Goal: Information Seeking & Learning: Compare options

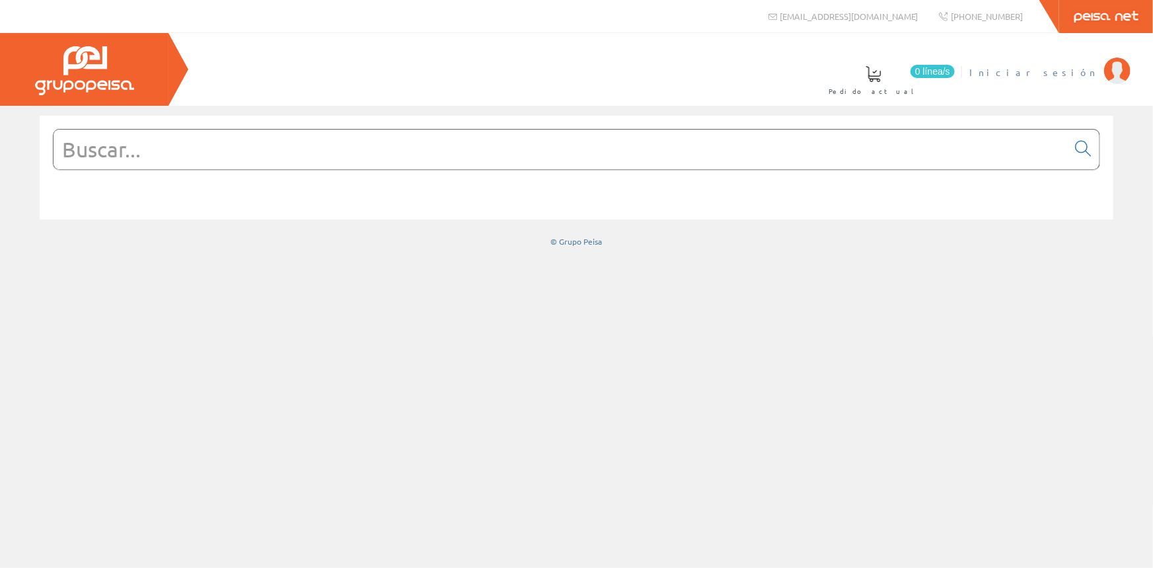
click at [1082, 75] on span "Iniciar sesión" at bounding box center [1033, 71] width 128 height 13
click at [466, 89] on link "Selectores" at bounding box center [420, 79] width 91 height 48
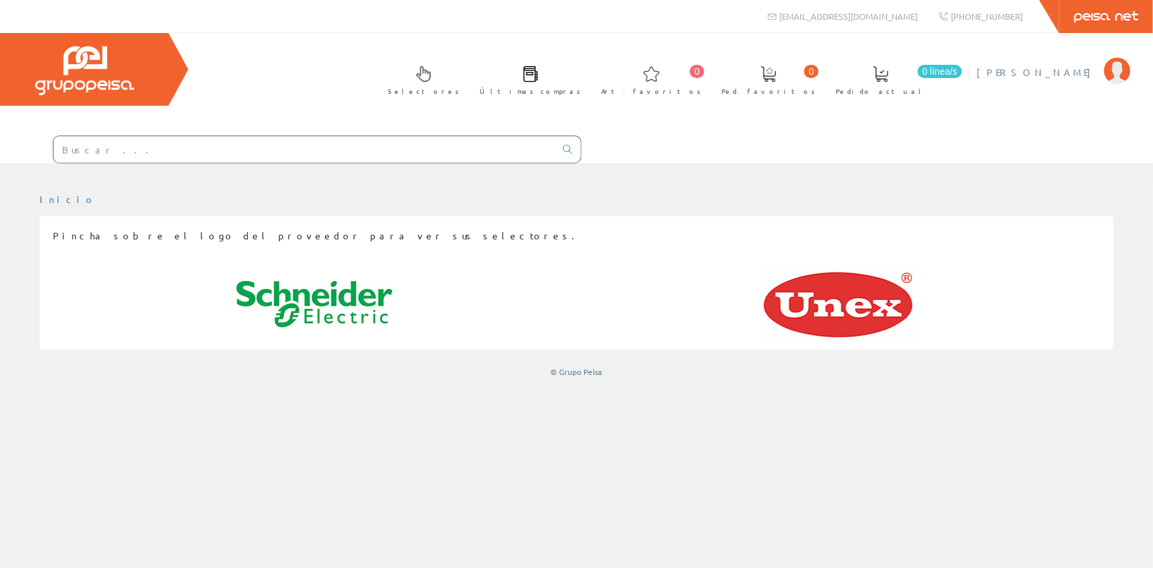
click at [1024, 69] on span "Andrés González Marchena" at bounding box center [1037, 71] width 121 height 13
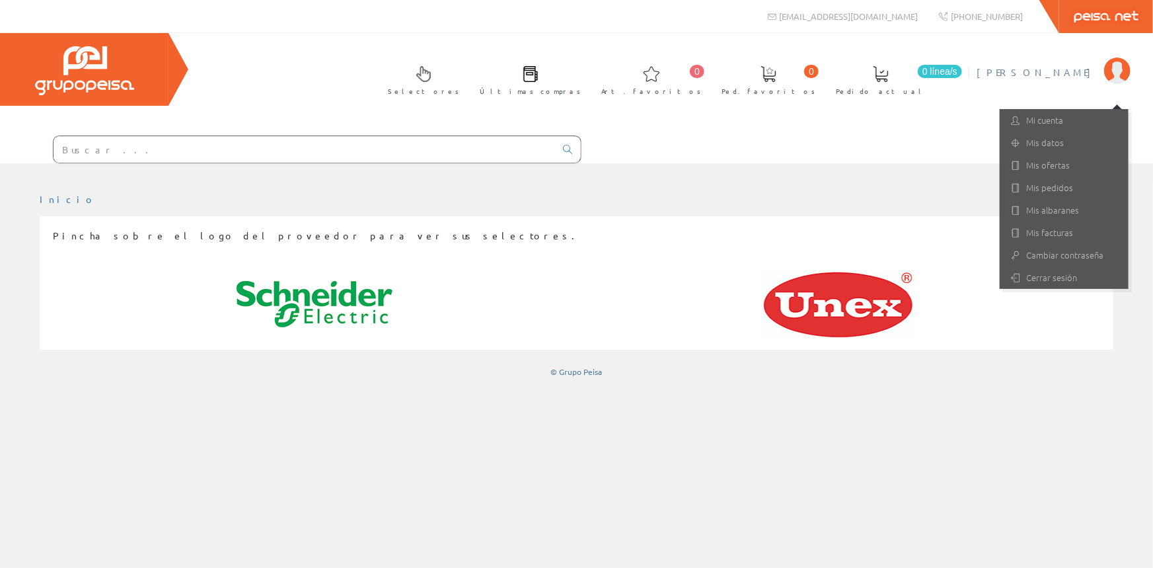
click at [891, 194] on ul "Inicio" at bounding box center [577, 204] width 1074 height 23
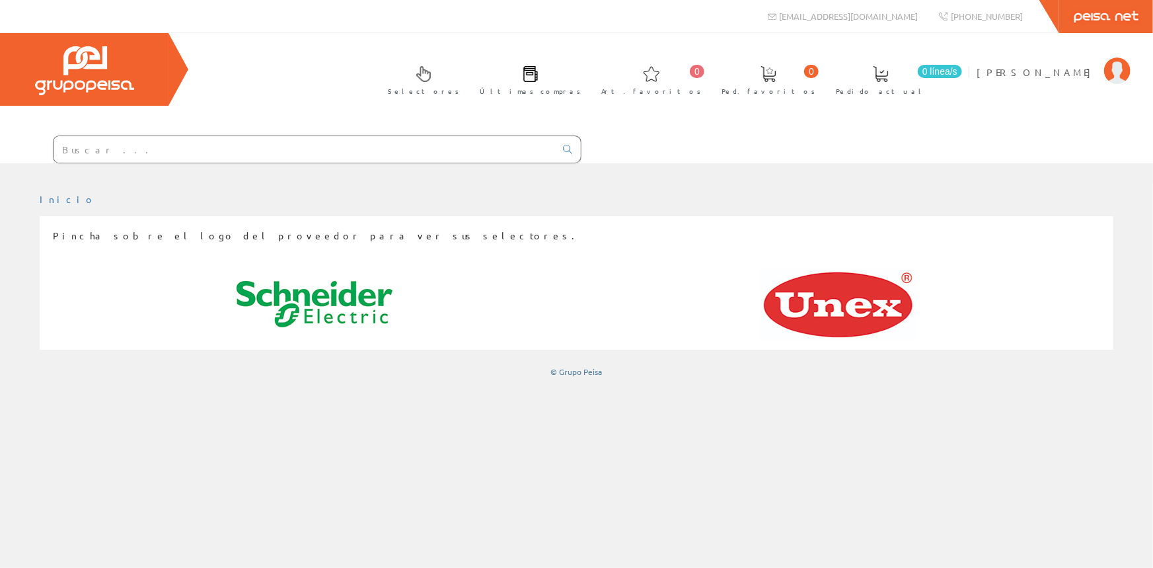
click at [587, 83] on link "Últimas compras" at bounding box center [527, 79] width 121 height 48
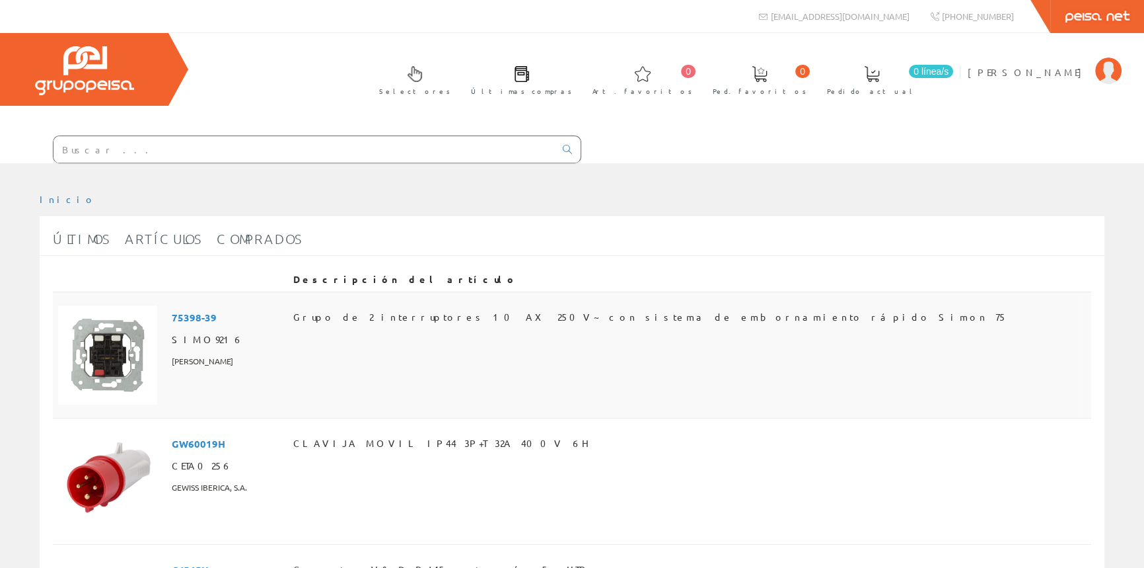
click at [453, 315] on span "Grupo de 2 interruptores 10 AX 250V~ con sistema de embornamiento rápido Simon …" at bounding box center [650, 316] width 714 height 22
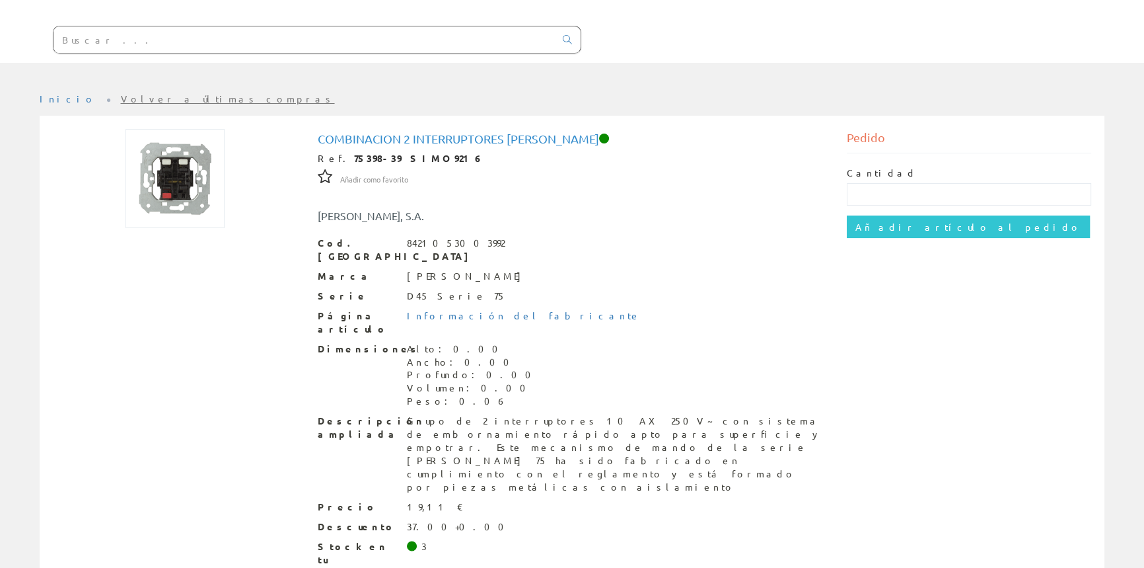
scroll to position [118, 0]
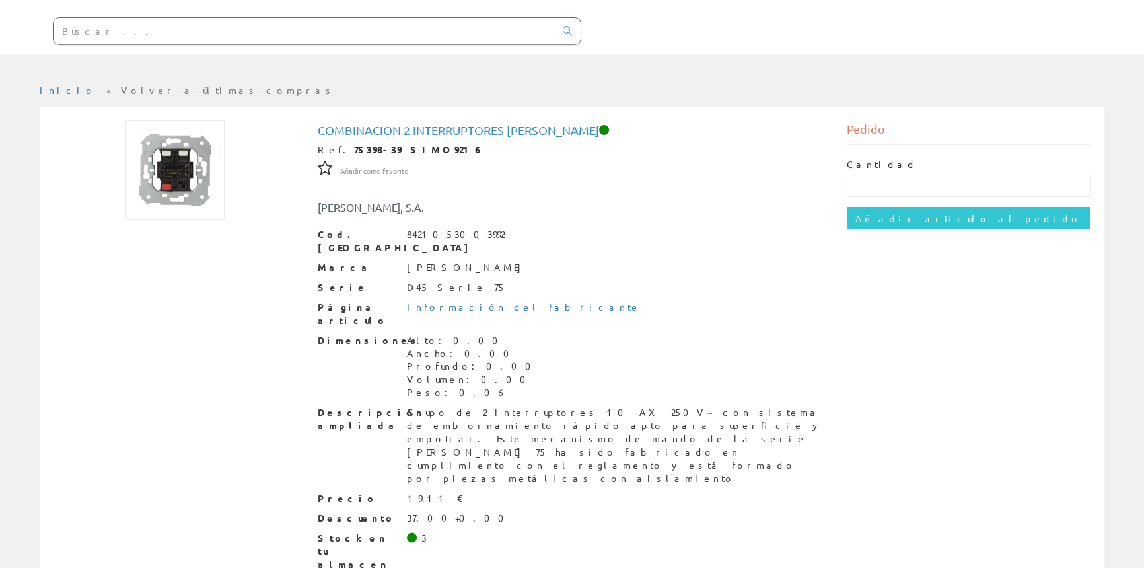
click at [180, 188] on img at bounding box center [175, 169] width 99 height 99
click at [177, 188] on img at bounding box center [175, 169] width 99 height 99
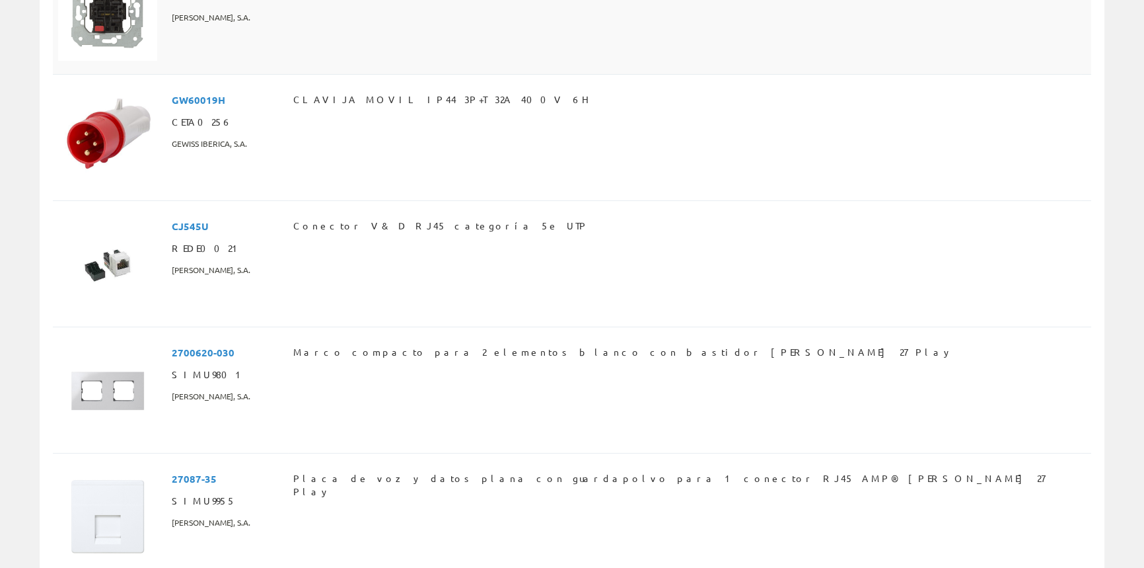
scroll to position [360, 0]
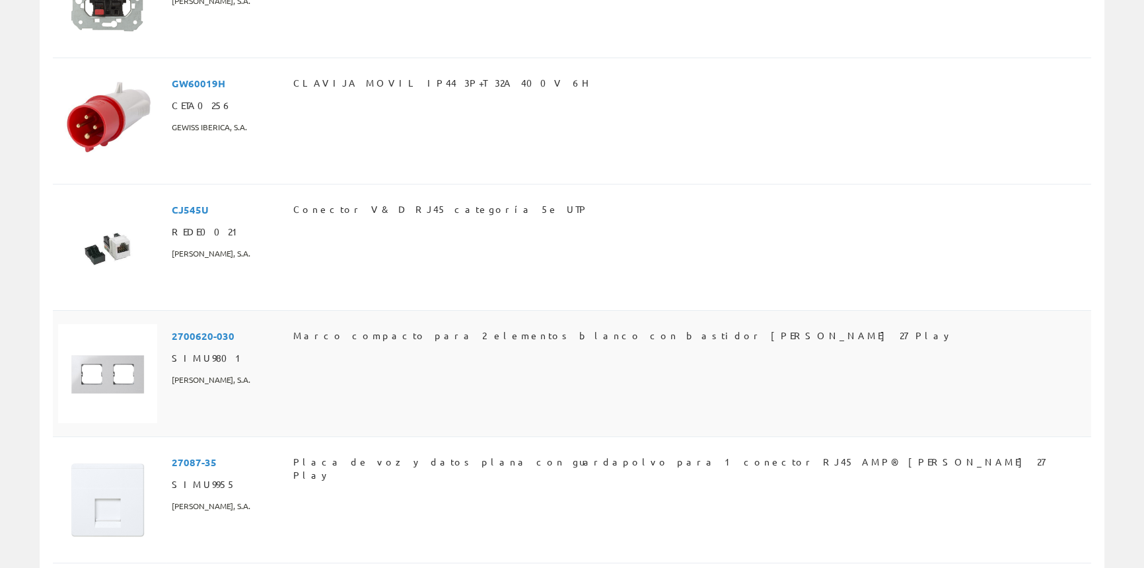
click at [285, 393] on td "2700620-030 SIMU9801 SIMON, S.A." at bounding box center [228, 373] width 122 height 126
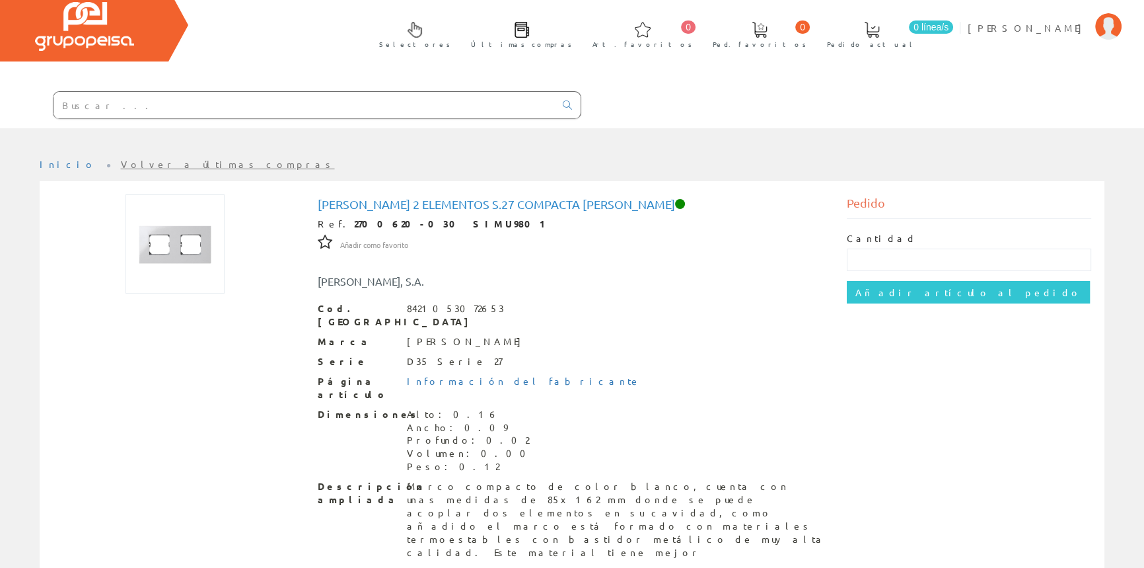
scroll to position [118, 0]
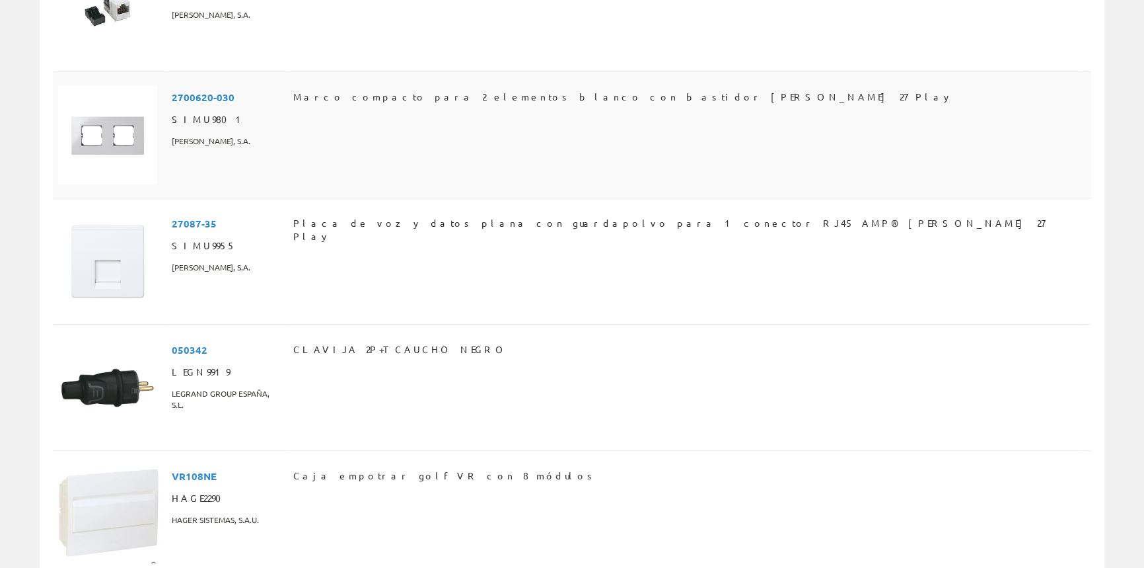
scroll to position [601, 0]
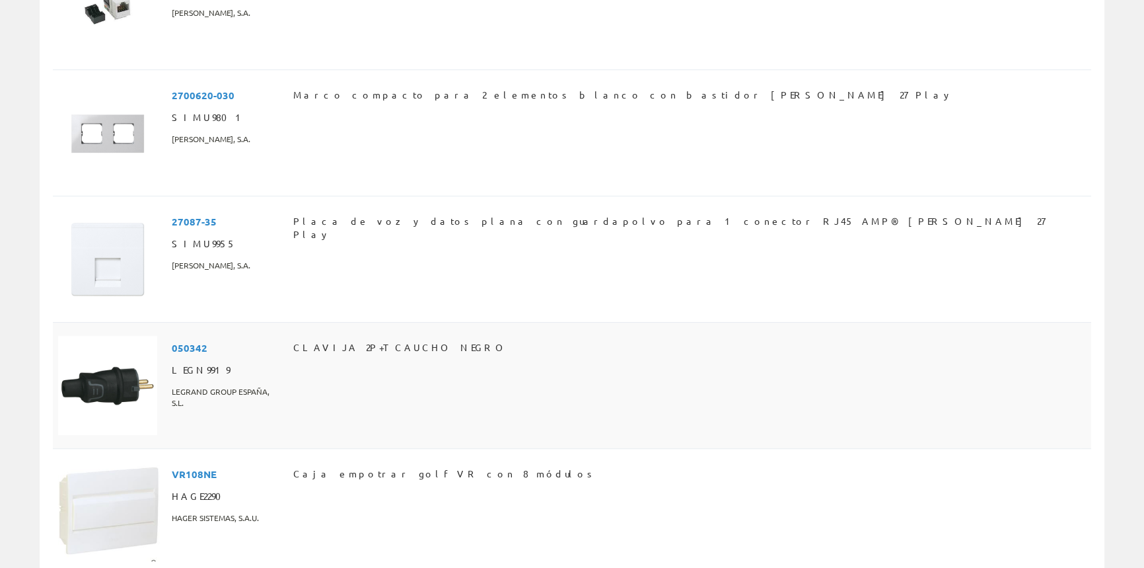
click at [257, 365] on td "050342 LEGN9919 [PERSON_NAME] GROUP [GEOGRAPHIC_DATA], S.L." at bounding box center [228, 385] width 122 height 126
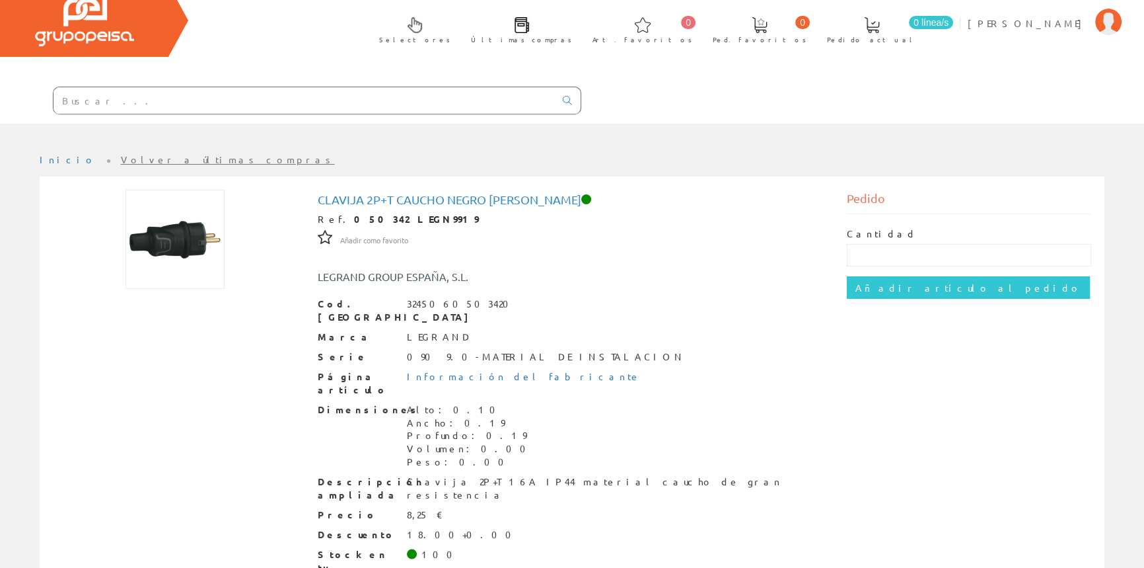
scroll to position [105, 0]
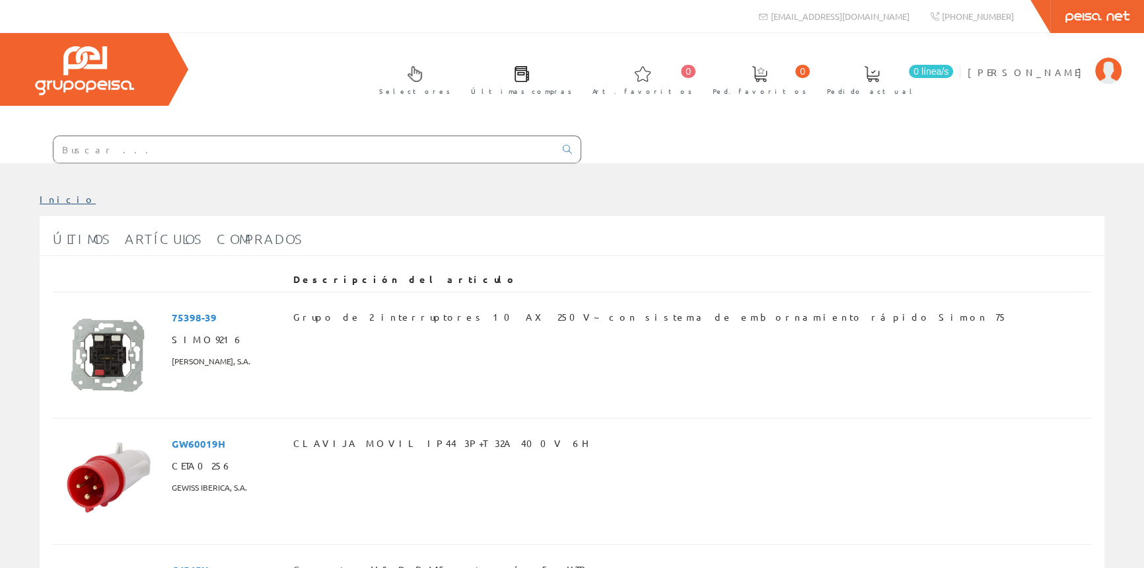
click at [50, 198] on link "Inicio" at bounding box center [68, 199] width 56 height 12
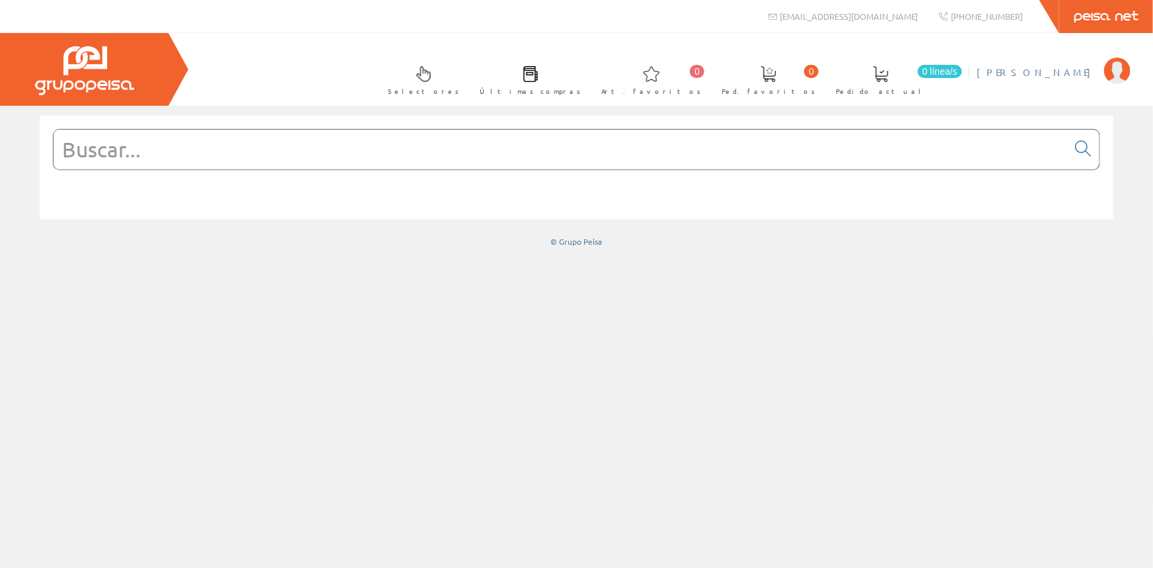
click at [1096, 69] on span "[PERSON_NAME]" at bounding box center [1037, 71] width 121 height 13
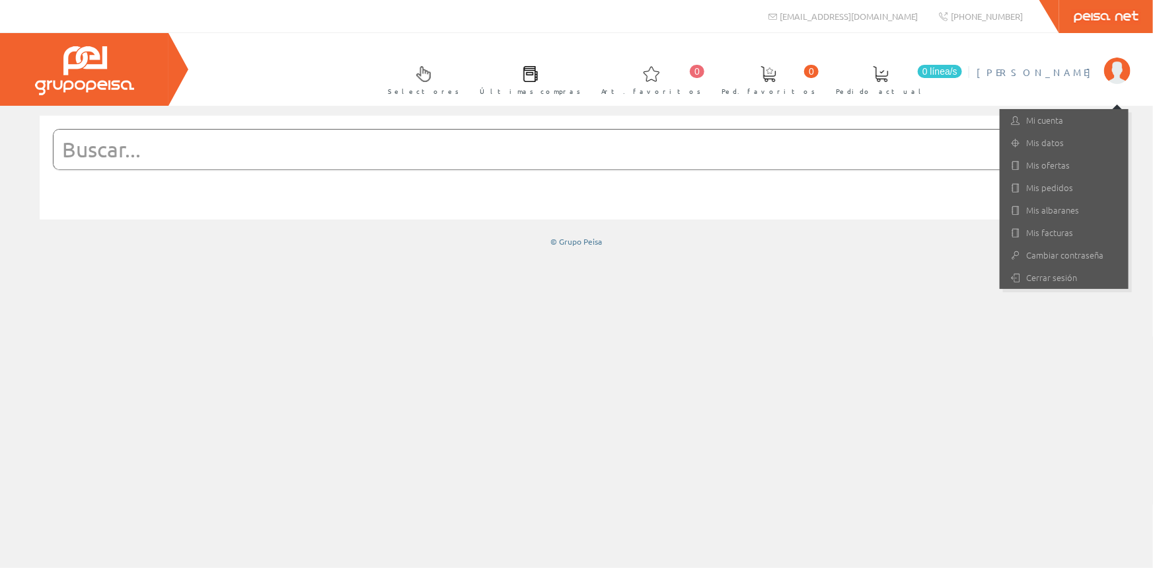
click at [1095, 69] on span "[PERSON_NAME]" at bounding box center [1037, 71] width 121 height 13
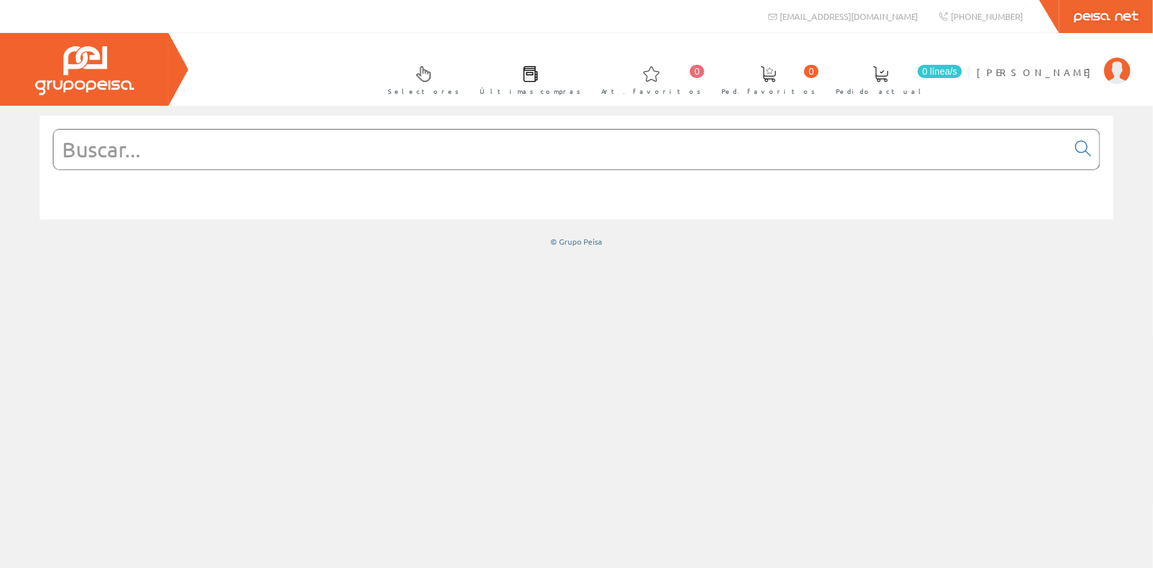
click at [71, 73] on img at bounding box center [84, 70] width 99 height 49
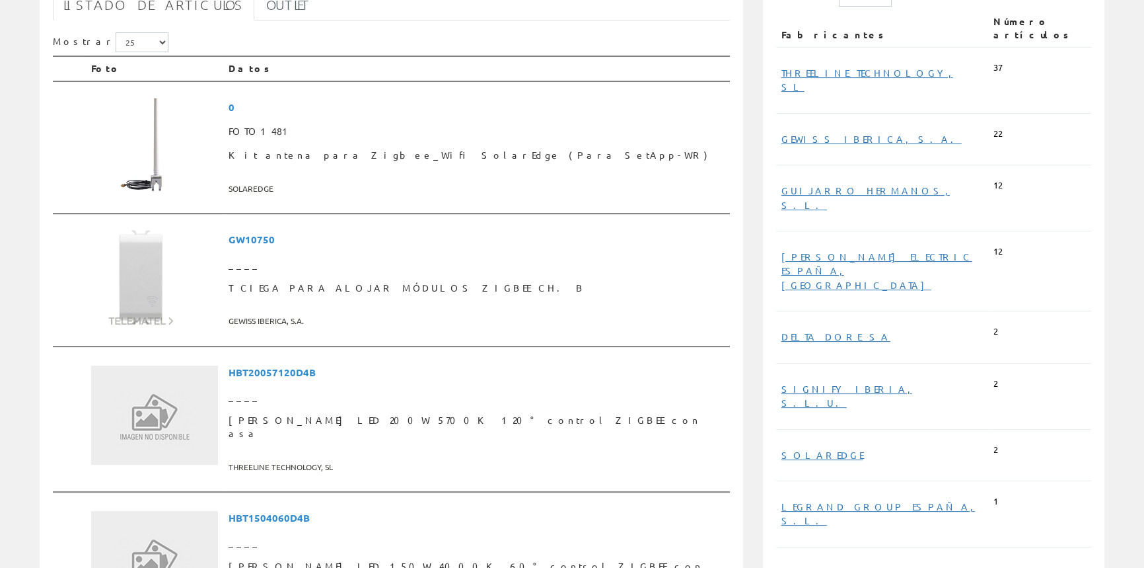
scroll to position [300, 0]
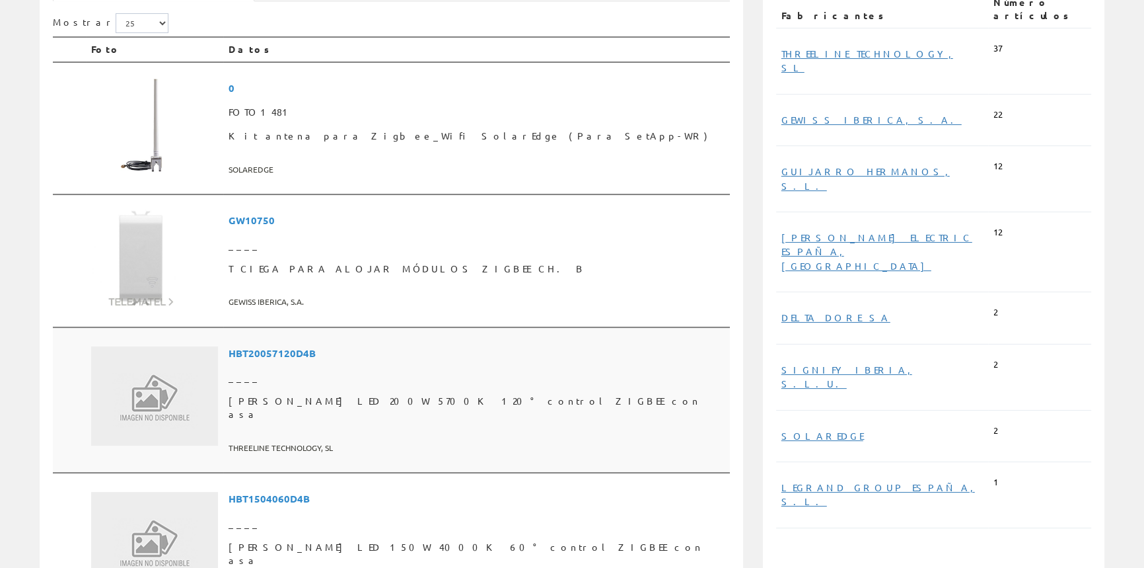
click at [456, 396] on span "Campana LED 200W 5700K 120° control ZIGBEE con asa" at bounding box center [477, 407] width 496 height 37
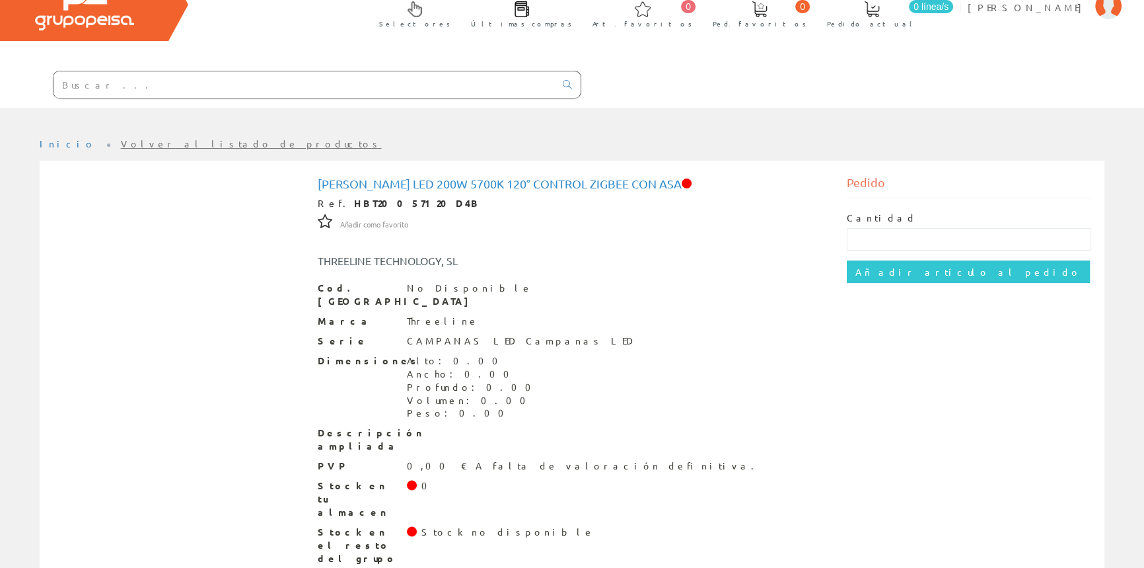
scroll to position [65, 0]
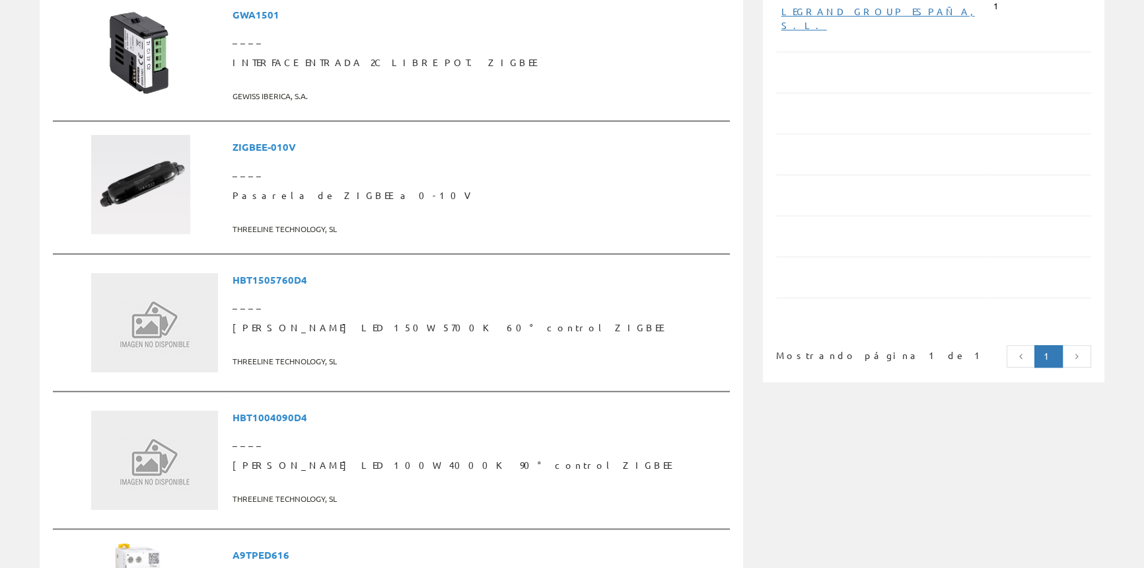
scroll to position [780, 0]
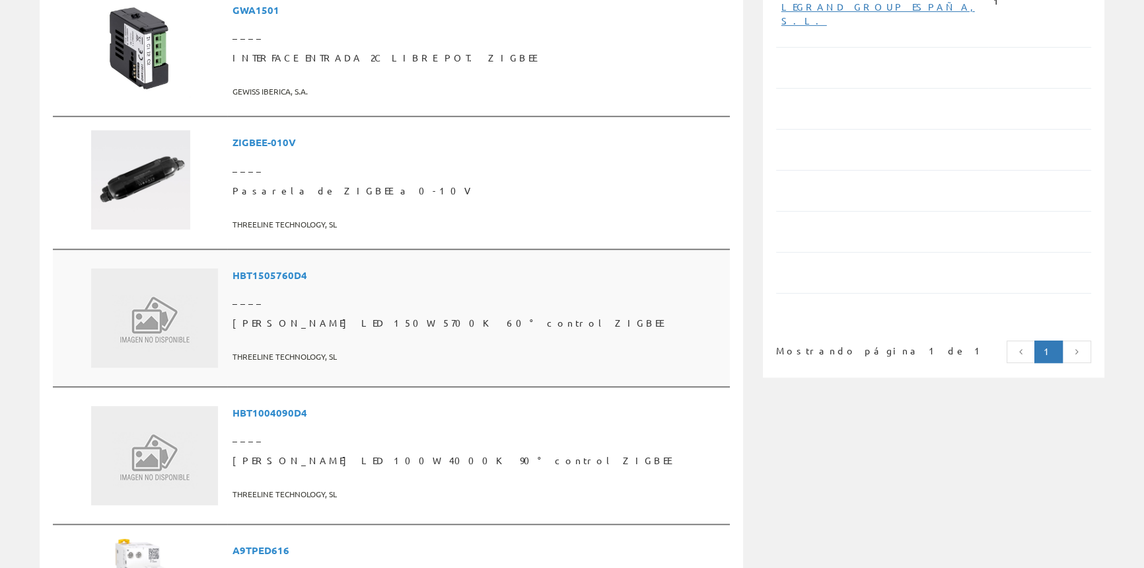
click at [227, 308] on td at bounding box center [156, 317] width 141 height 137
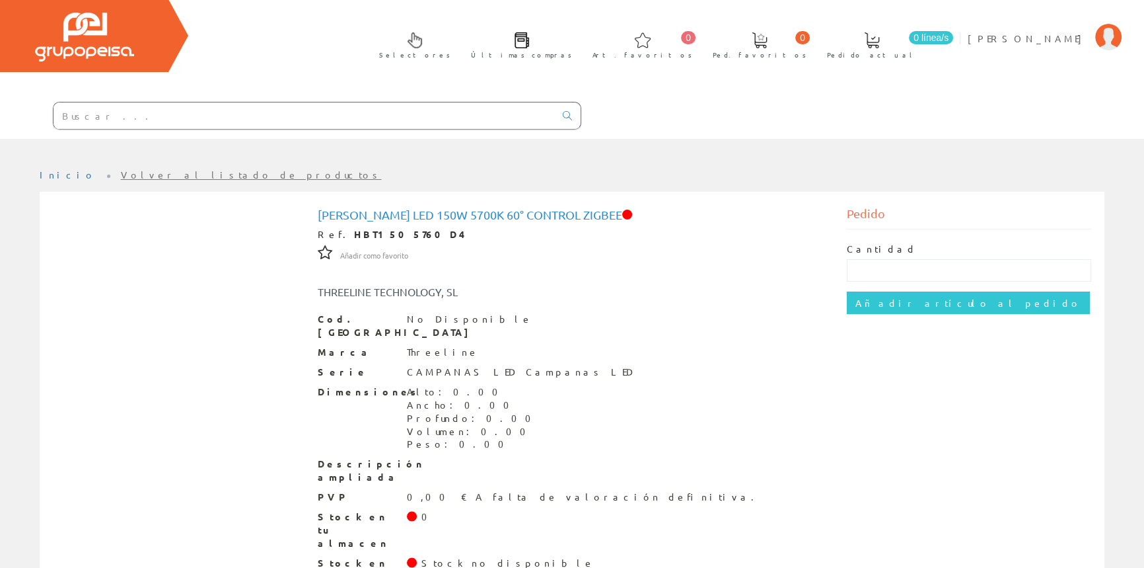
scroll to position [65, 0]
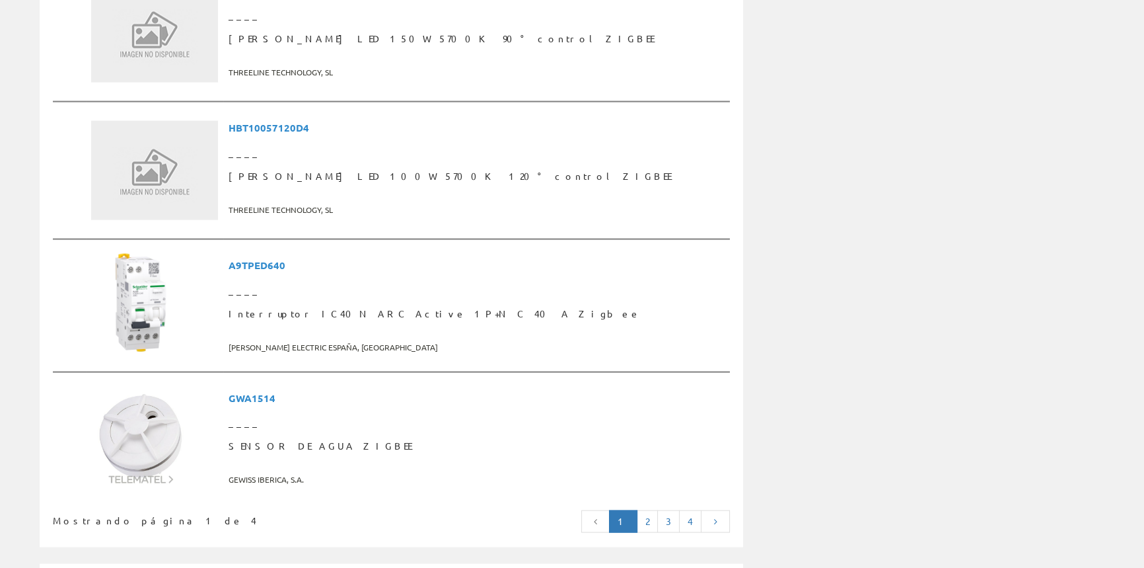
scroll to position [3304, 0]
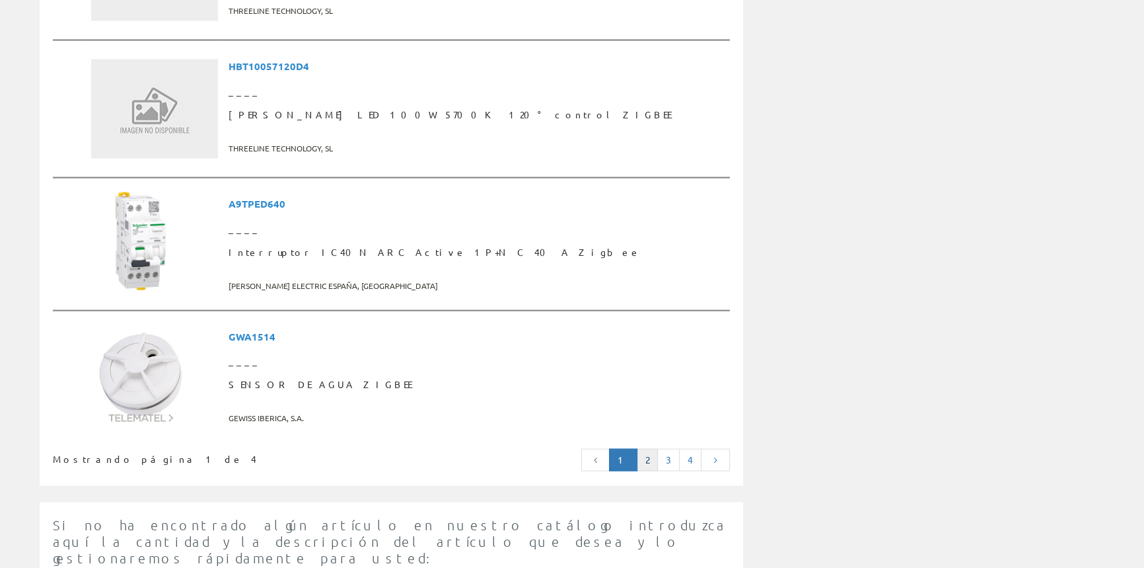
click at [646, 449] on link "2" at bounding box center [647, 460] width 21 height 22
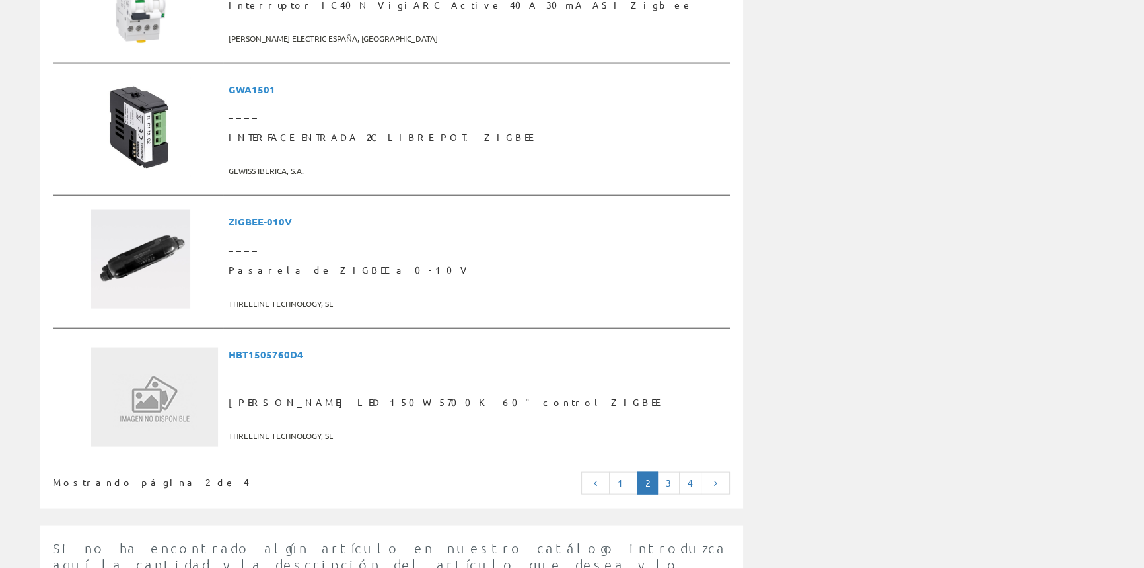
scroll to position [3424, 0]
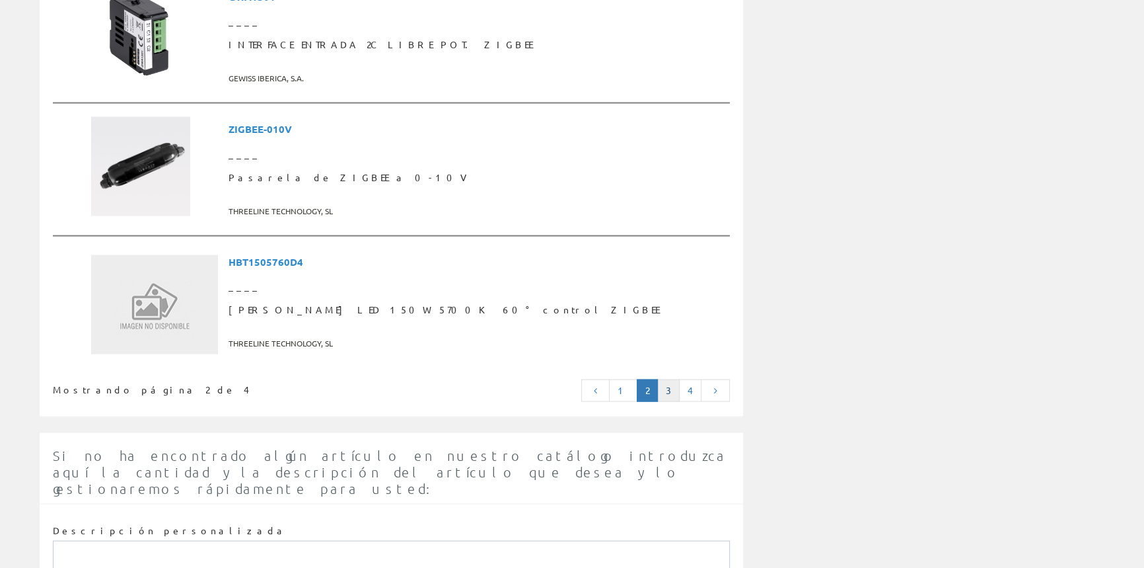
click at [667, 379] on link "3" at bounding box center [668, 390] width 22 height 22
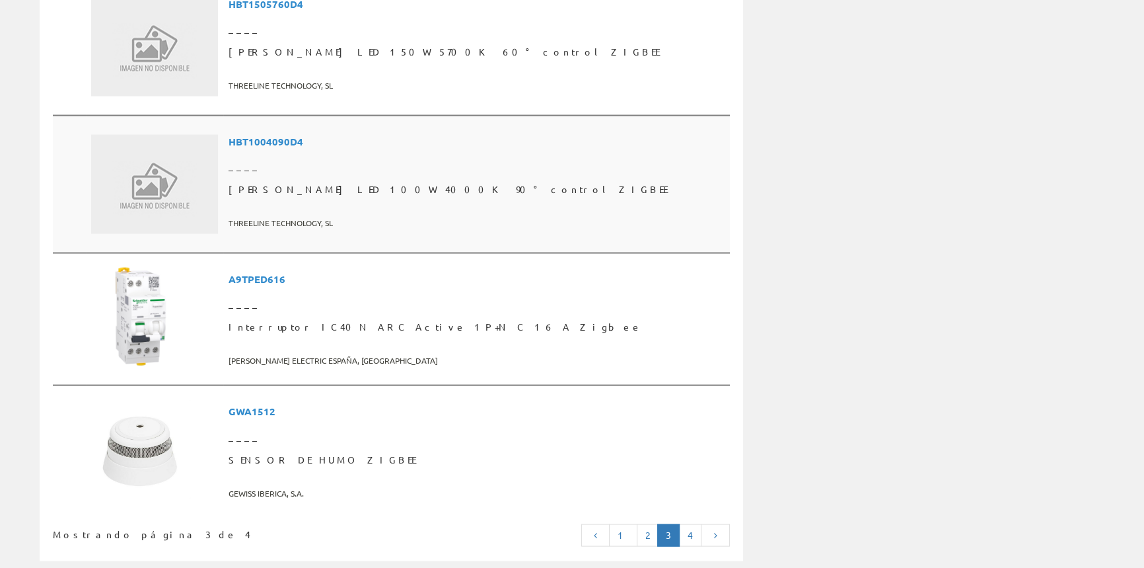
scroll to position [3424, 0]
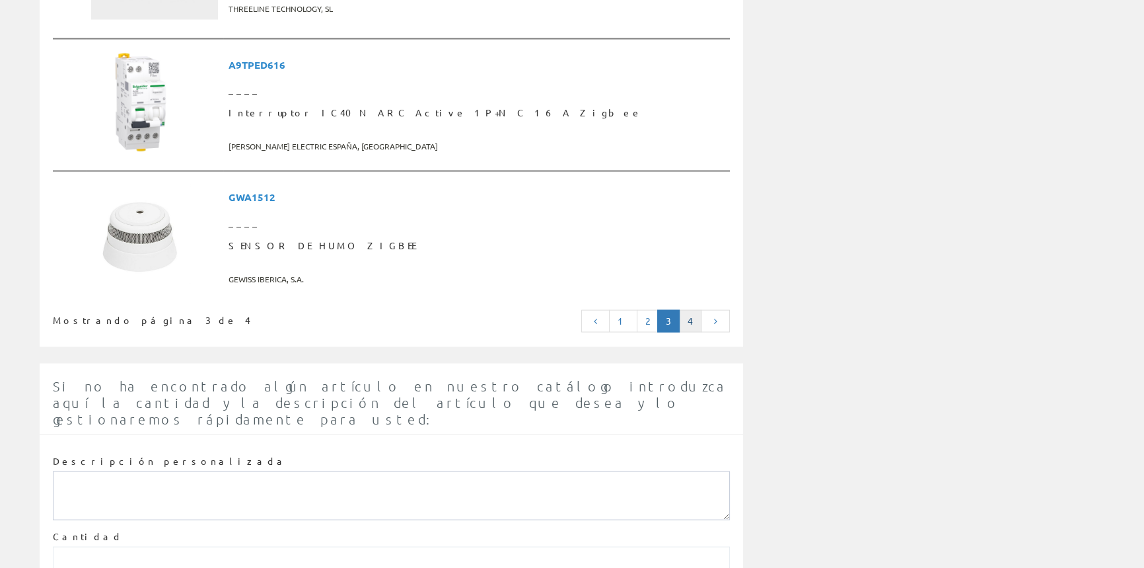
click at [685, 310] on link "4" at bounding box center [690, 321] width 22 height 22
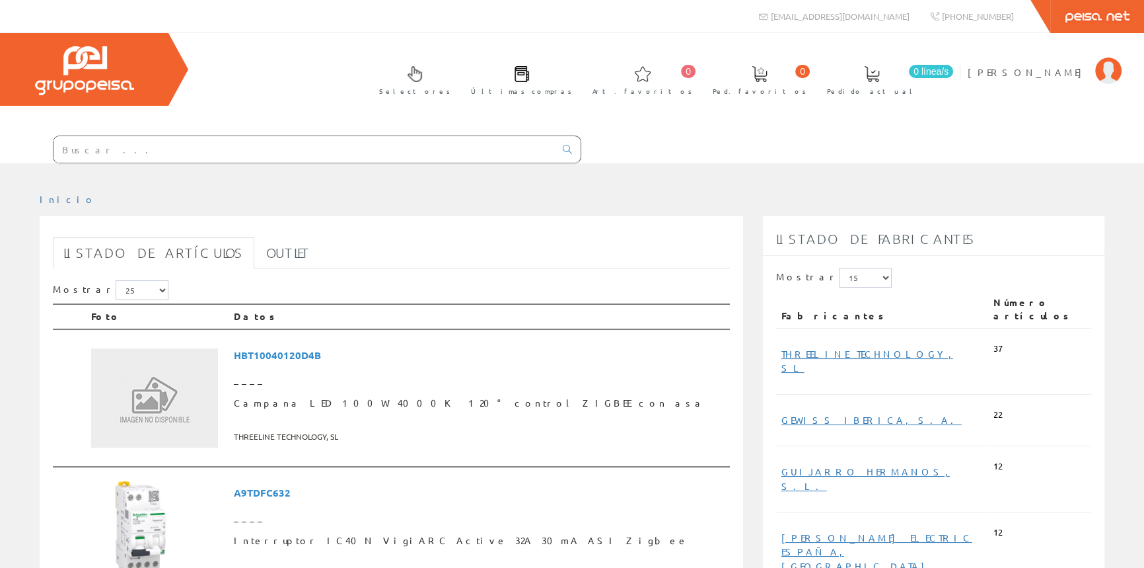
click at [383, 153] on input "text" at bounding box center [305, 149] width 502 height 26
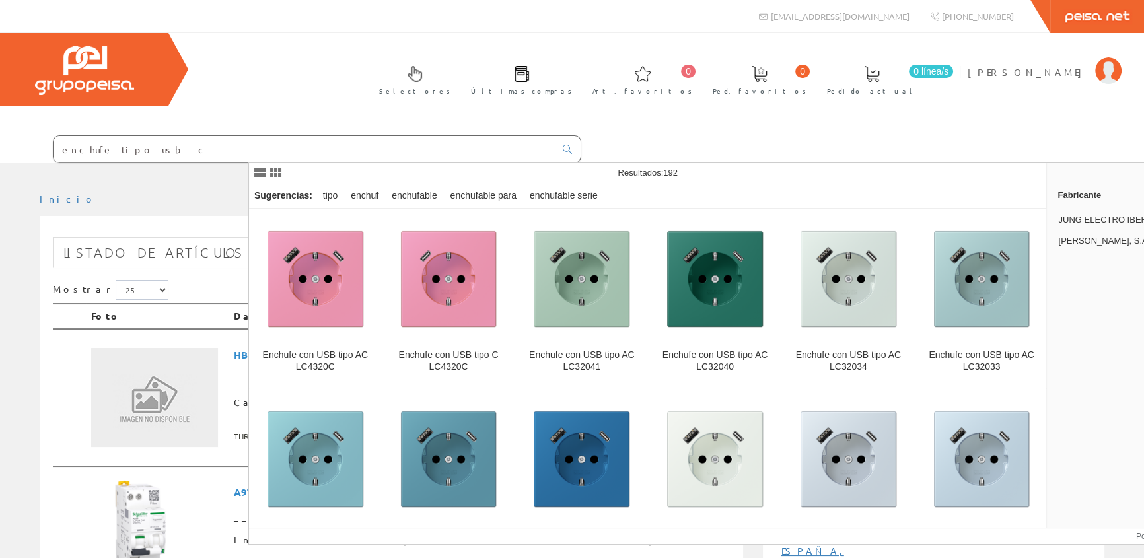
type input "enchufe tipo usb c"
click at [572, 147] on icon at bounding box center [567, 149] width 9 height 9
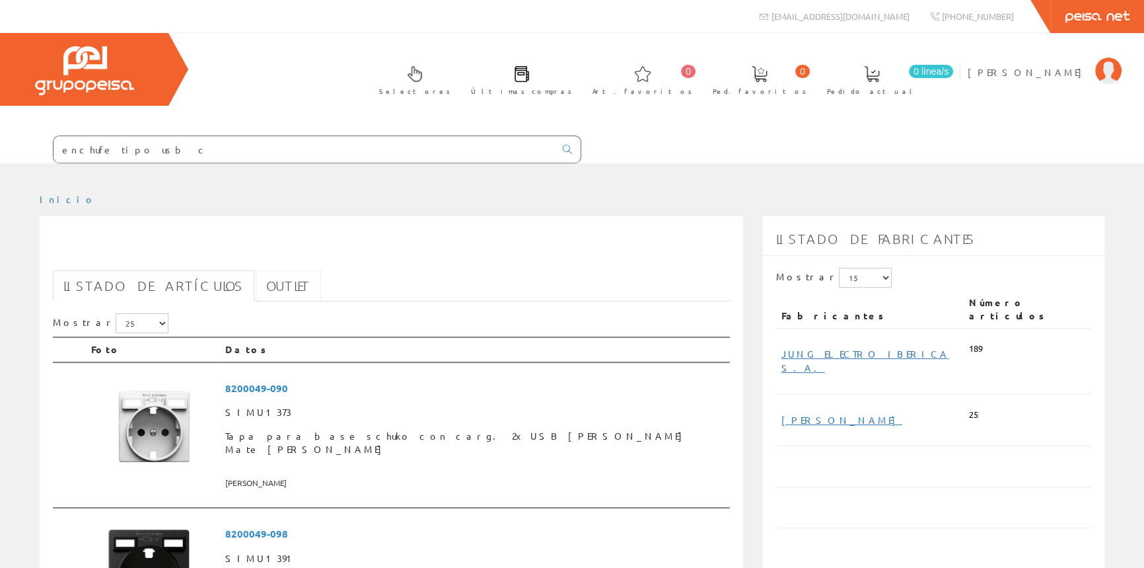
click at [256, 281] on link "Outlet" at bounding box center [288, 285] width 65 height 31
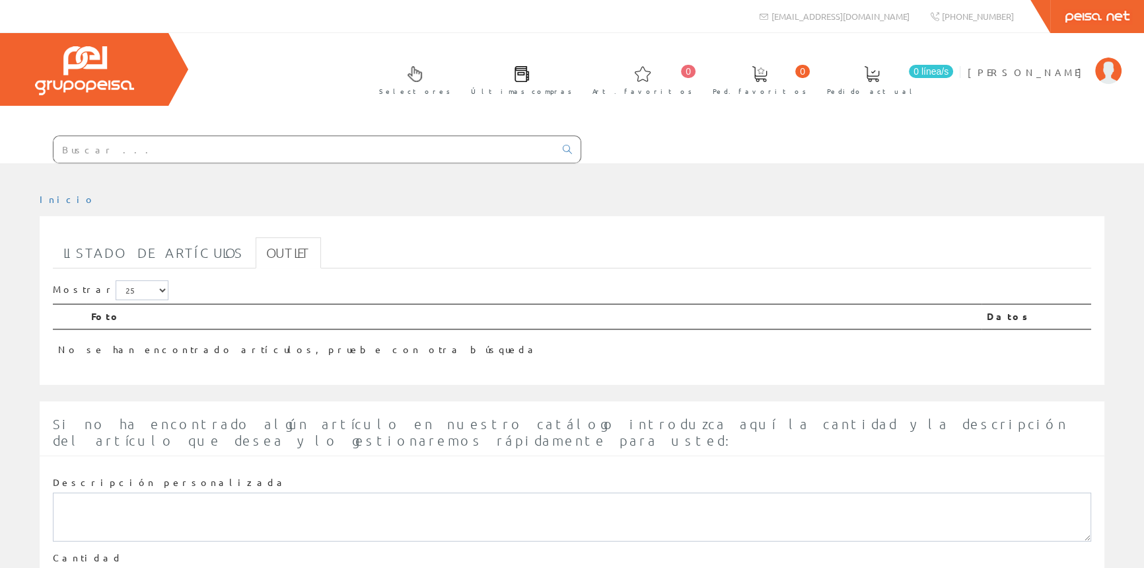
click at [364, 151] on input "text" at bounding box center [305, 149] width 502 height 26
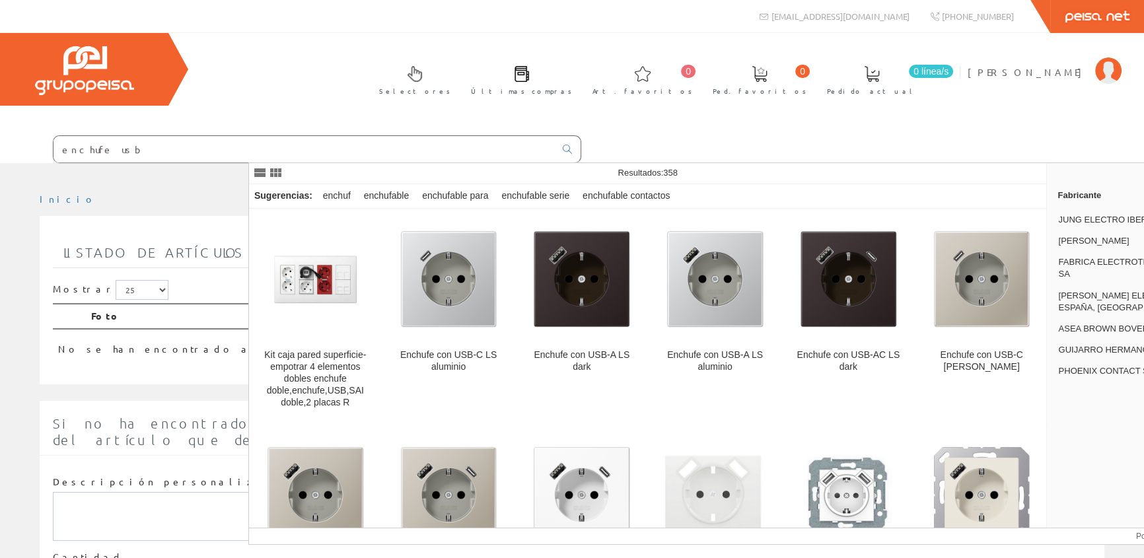
type input "enchufe usb"
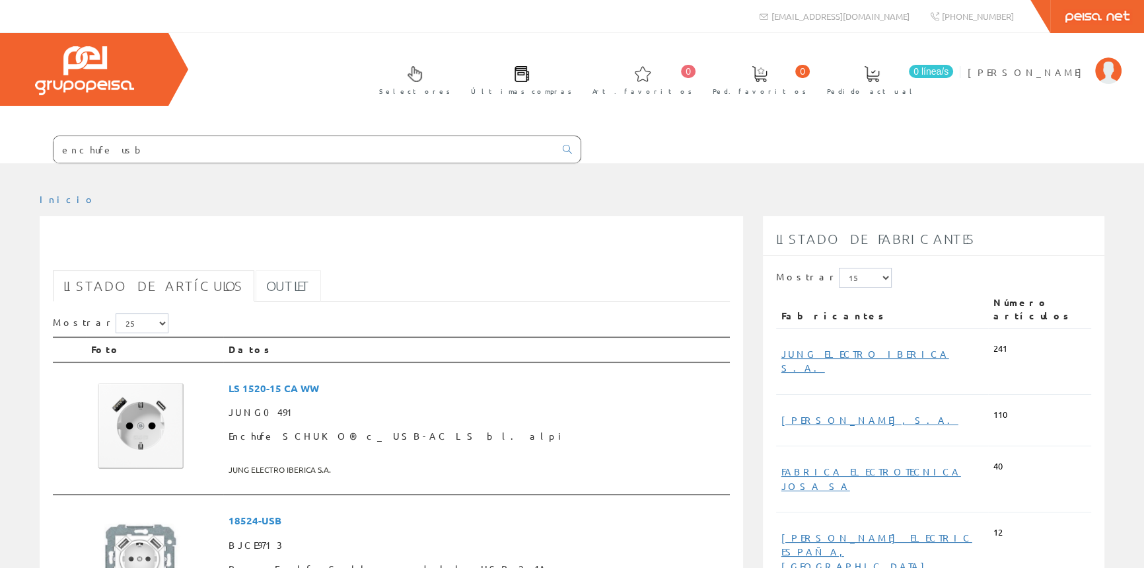
click at [256, 283] on link "Outlet" at bounding box center [288, 285] width 65 height 31
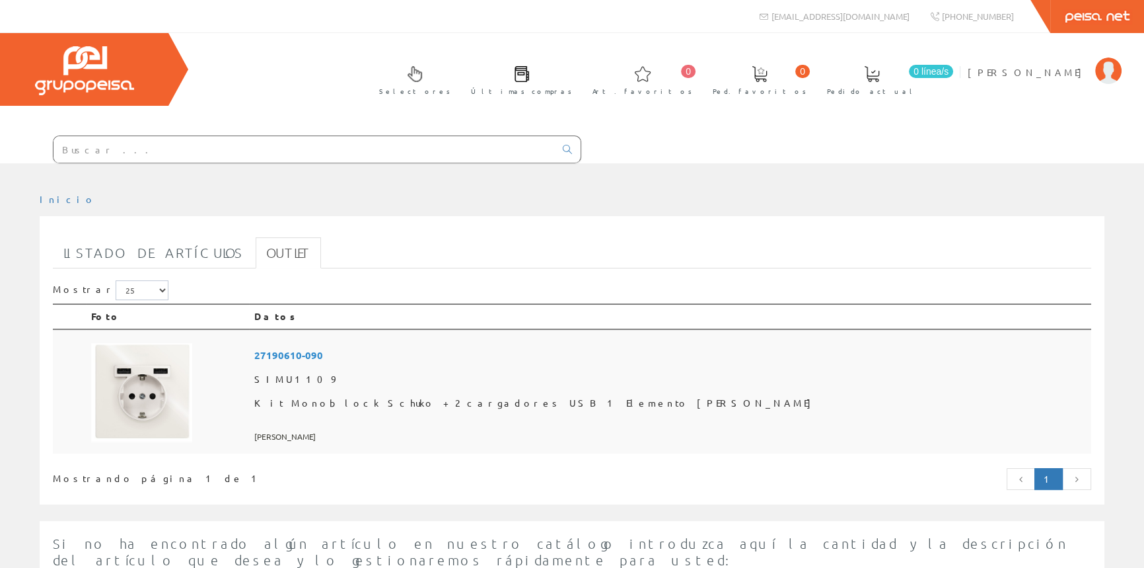
click at [480, 399] on span "Kit Monoblock Schuko + 2 cargadores USB 1 Elemento [PERSON_NAME]" at bounding box center [670, 403] width 832 height 24
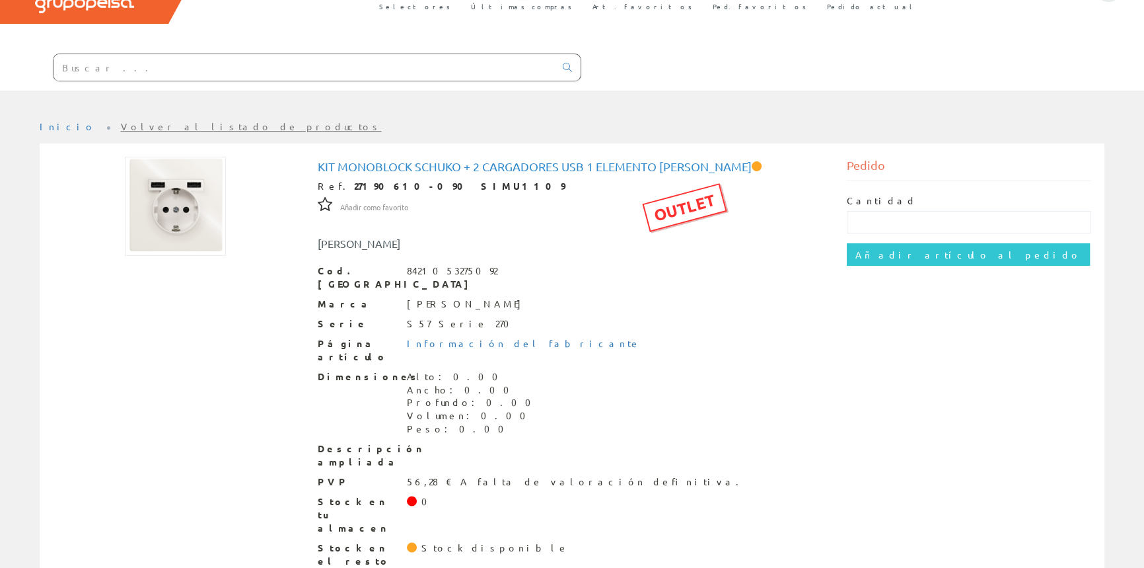
scroll to position [85, 0]
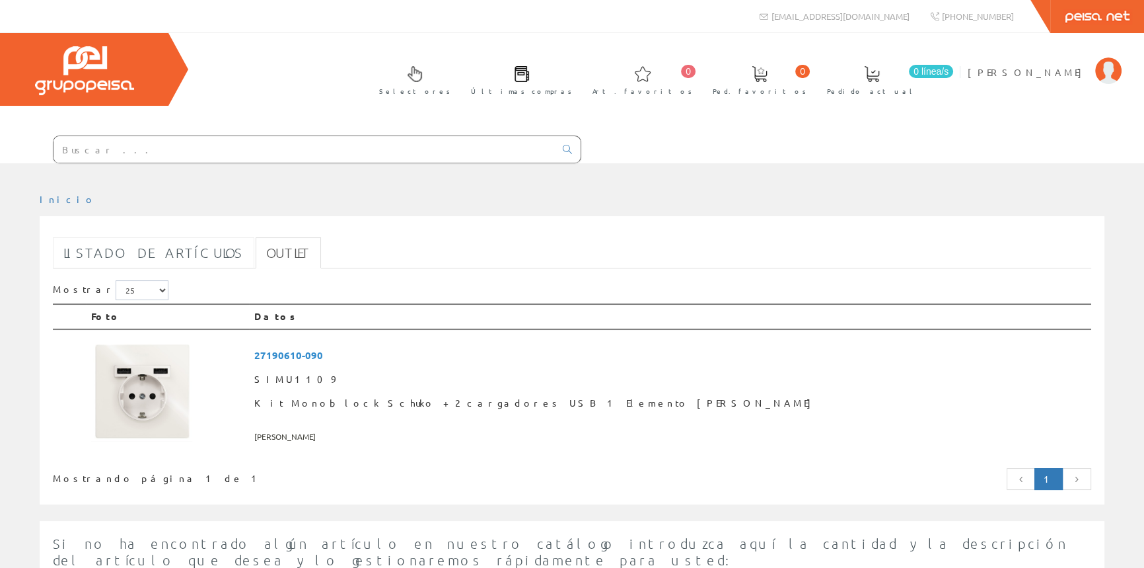
click at [114, 250] on link "Listado de artículos" at bounding box center [154, 252] width 202 height 31
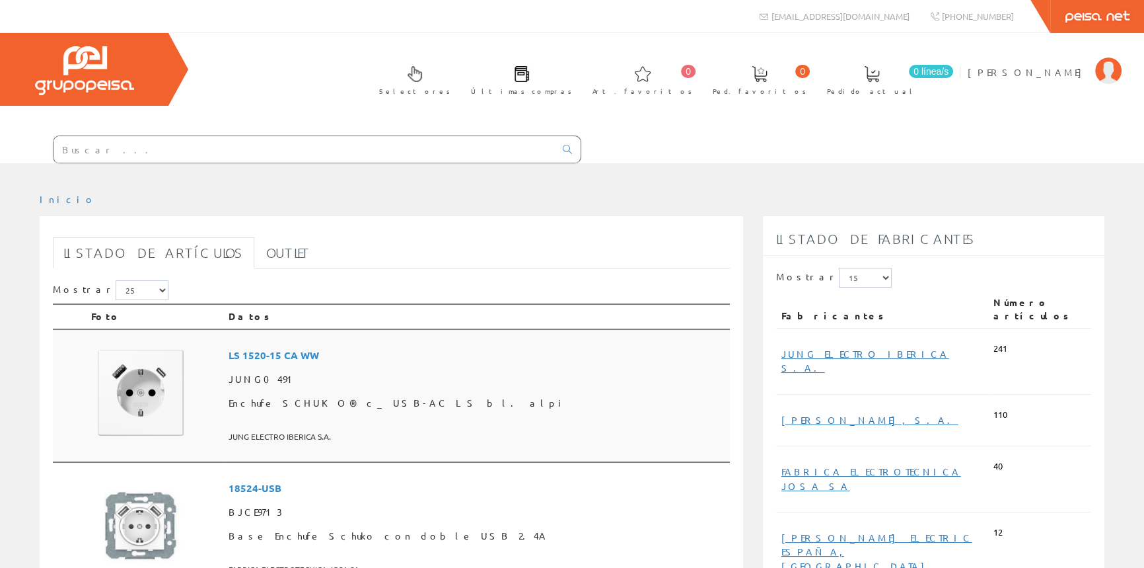
click at [472, 402] on span "Enchufe SCHUKO® c_ USB-AC LS bl. alpi" at bounding box center [477, 403] width 496 height 24
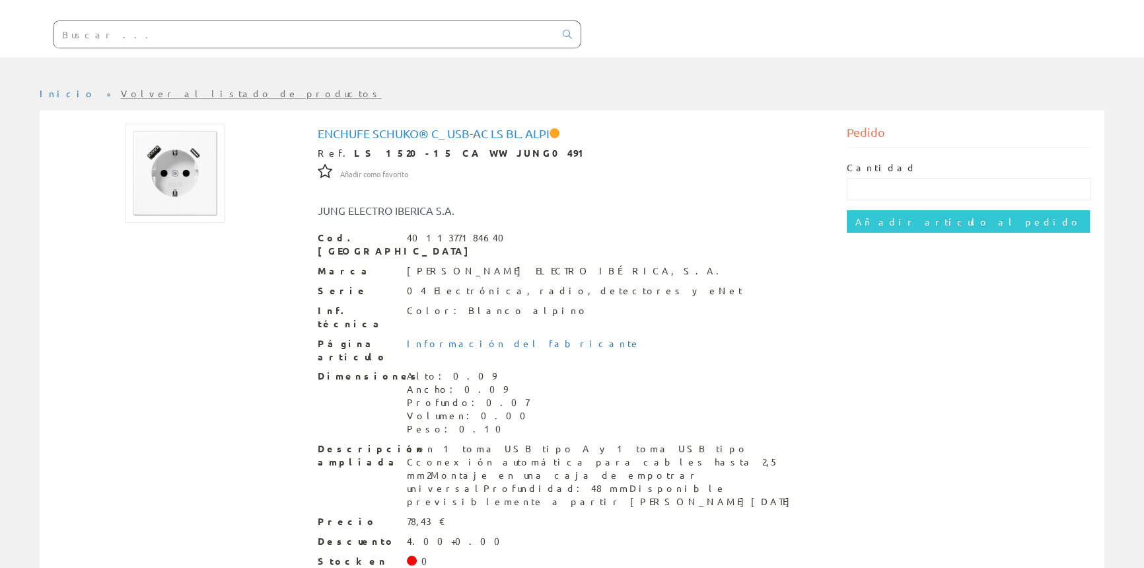
scroll to position [120, 0]
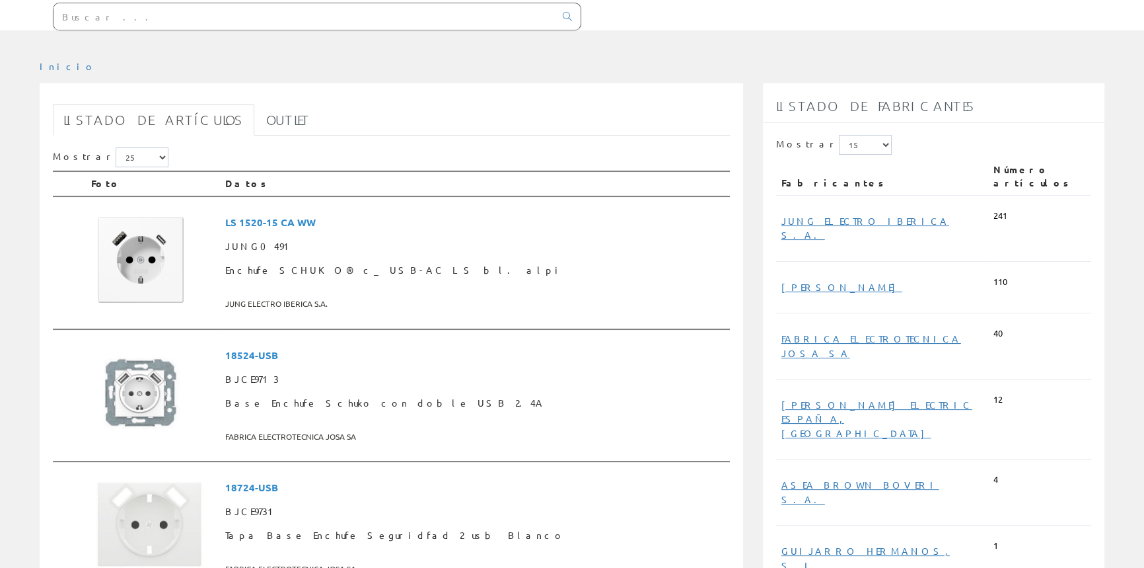
scroll to position [180, 0]
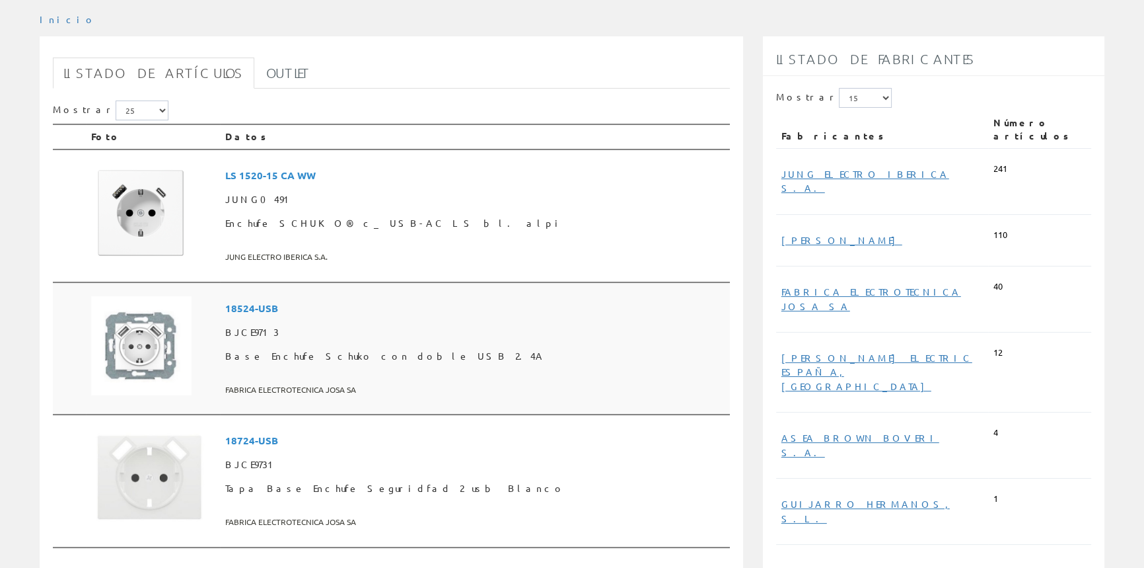
click at [389, 330] on span "BJCE9713" at bounding box center [474, 332] width 499 height 24
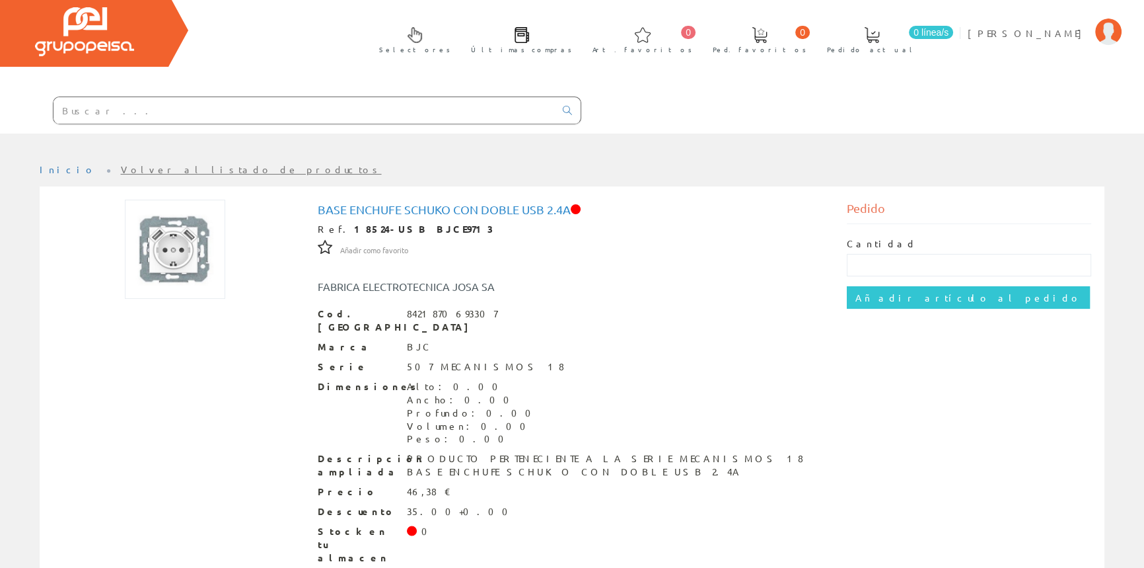
scroll to position [59, 0]
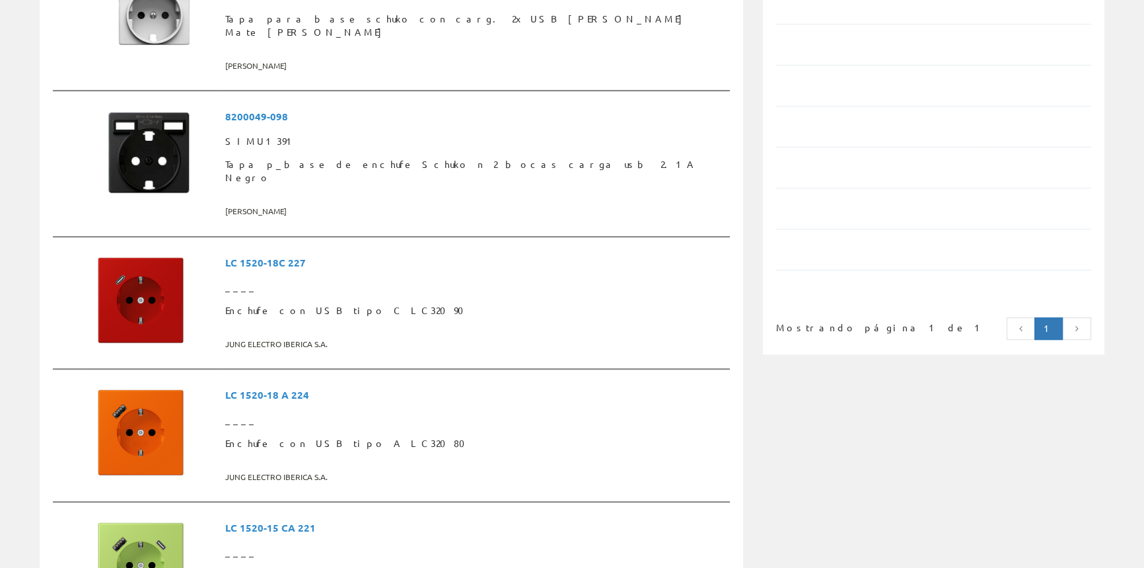
scroll to position [841, 0]
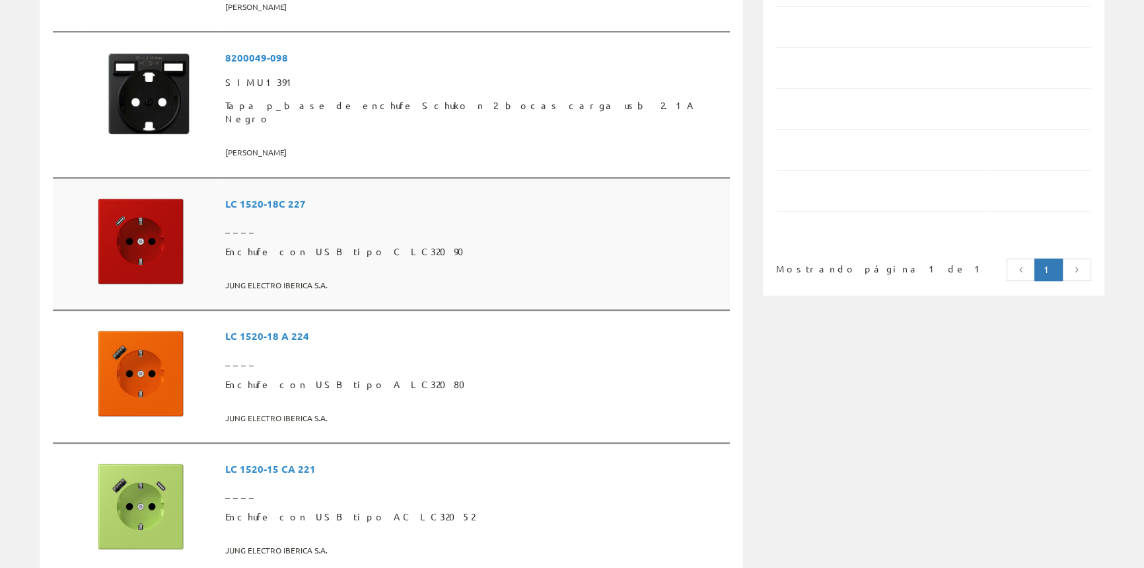
click at [496, 240] on span "Enchufe con USB tipo C LC32090" at bounding box center [474, 252] width 499 height 24
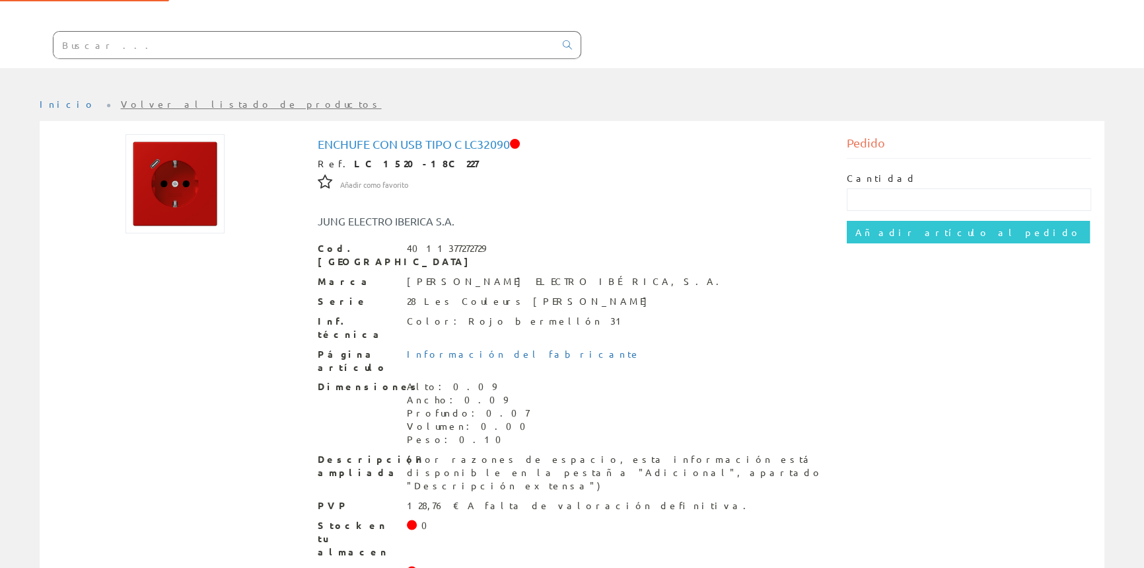
scroll to position [105, 0]
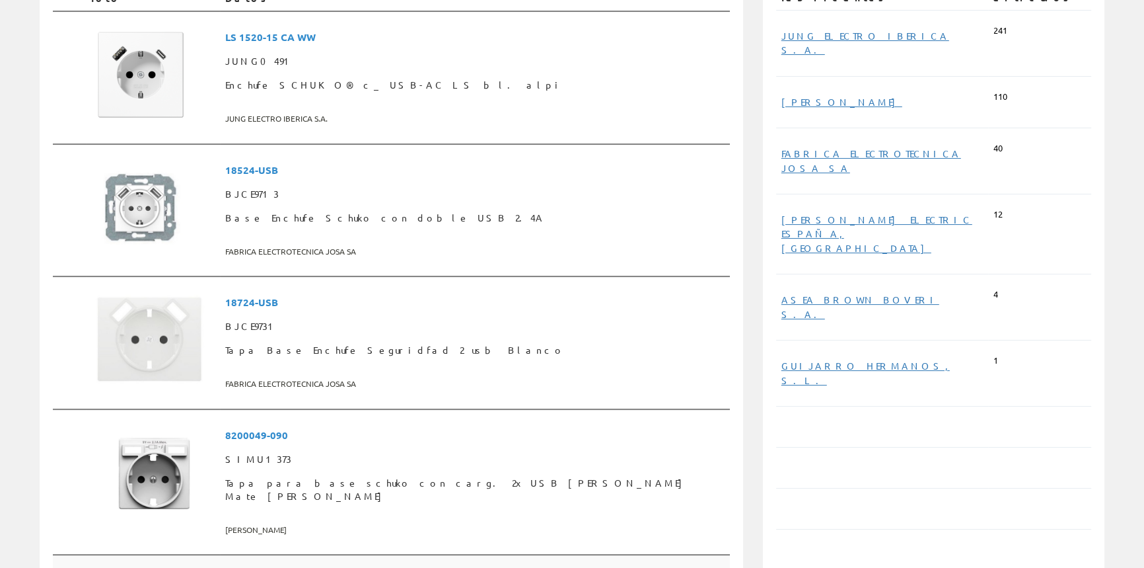
scroll to position [120, 0]
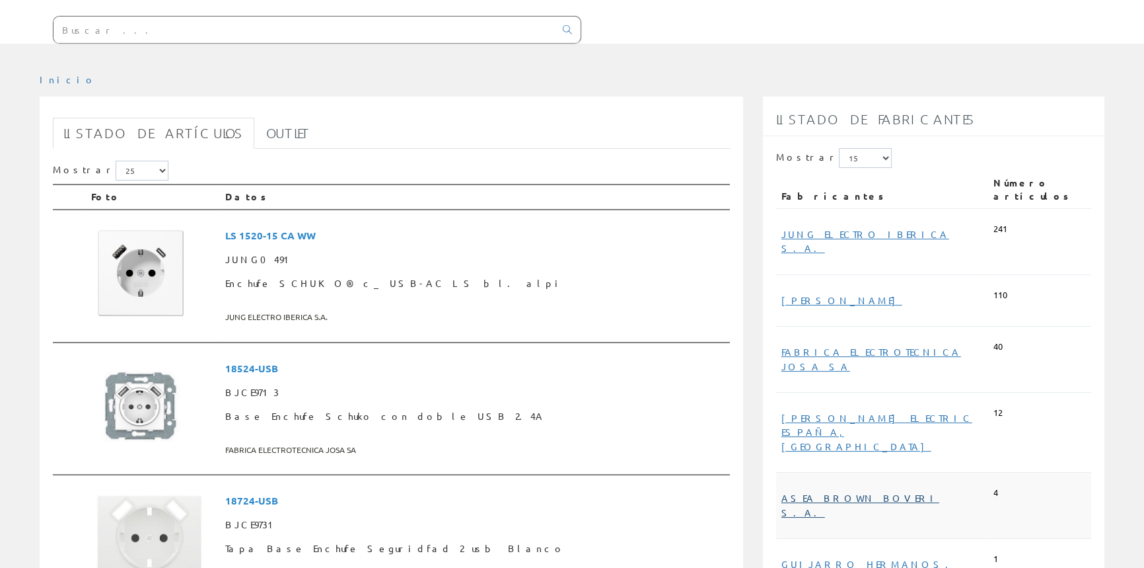
click at [879, 492] on link "ASEA BROWN BOVERI S.A." at bounding box center [861, 505] width 158 height 26
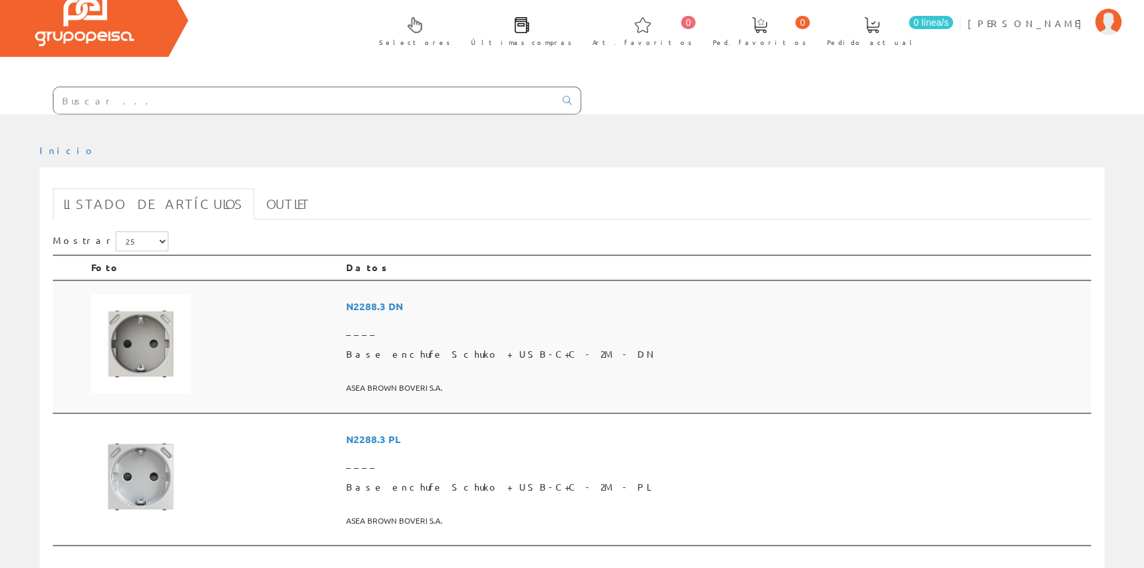
scroll to position [360, 0]
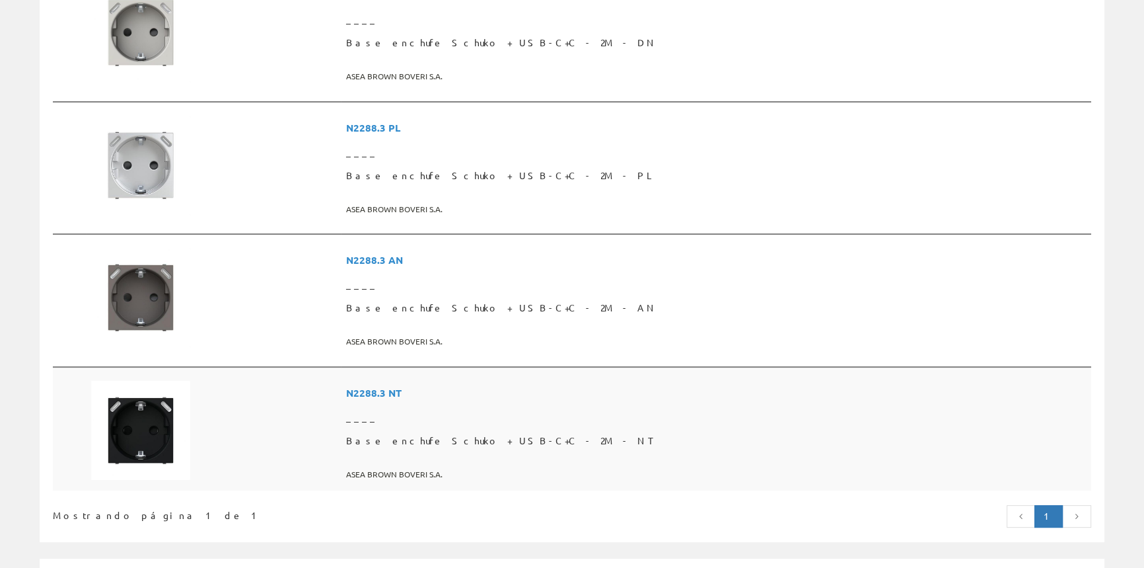
click at [576, 405] on span "____" at bounding box center [716, 417] width 740 height 24
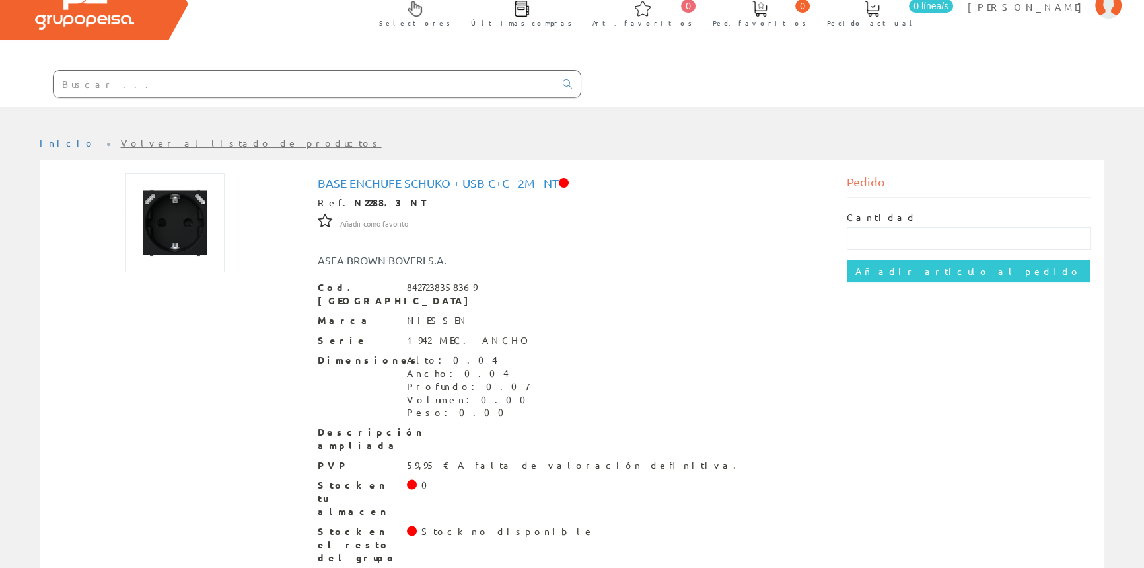
scroll to position [5, 0]
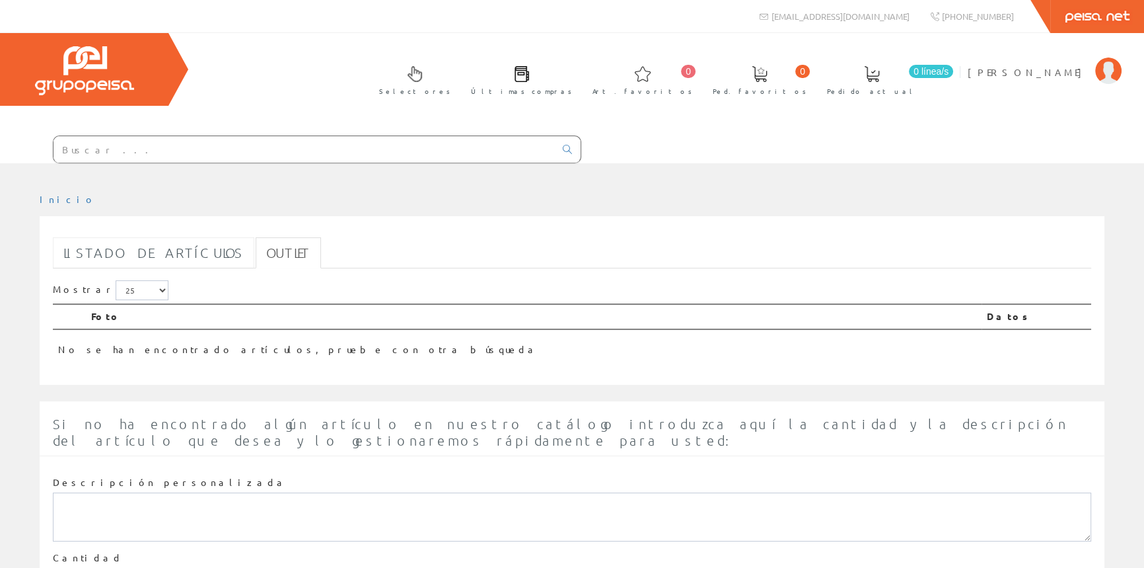
click at [151, 248] on link "Listado de artículos" at bounding box center [154, 252] width 202 height 31
click at [131, 260] on link "Listado de artículos" at bounding box center [154, 252] width 202 height 31
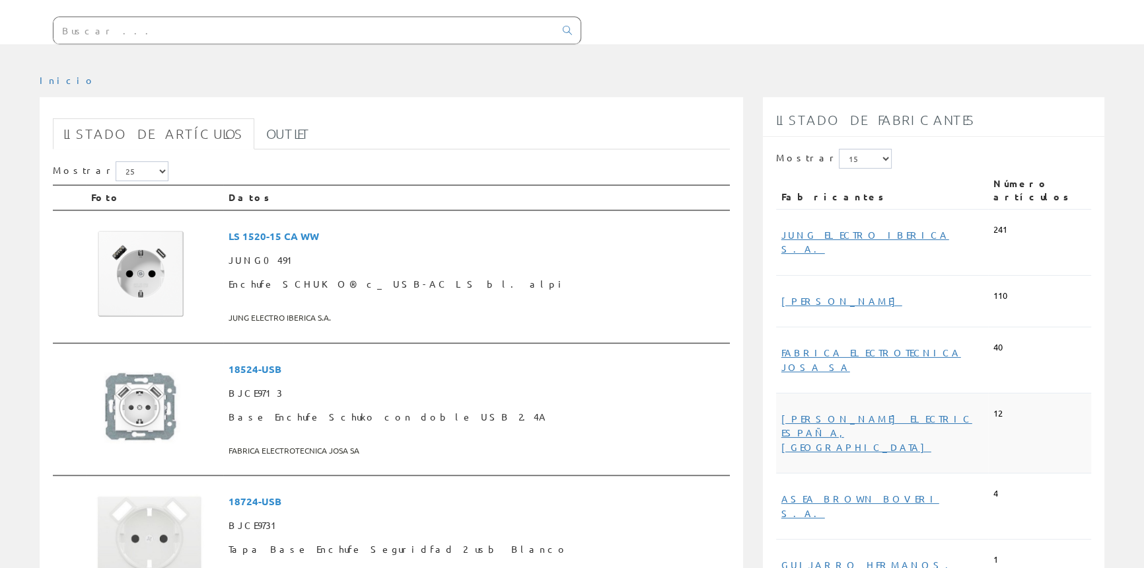
scroll to position [120, 0]
click at [859, 558] on link "GUIJARRO HERMANOS, S.L." at bounding box center [866, 571] width 168 height 26
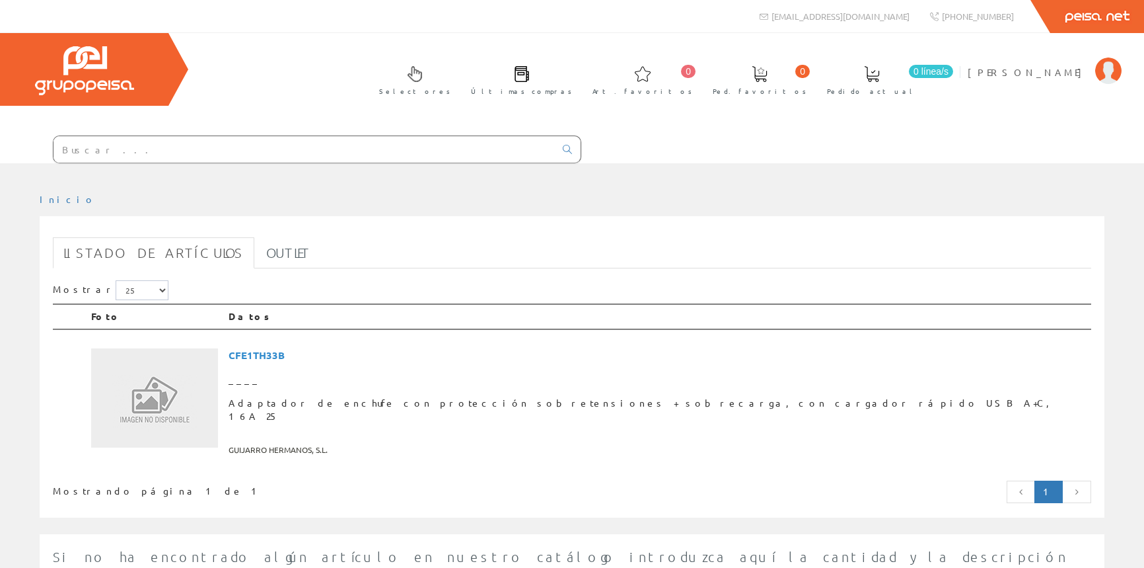
scroll to position [120, 0]
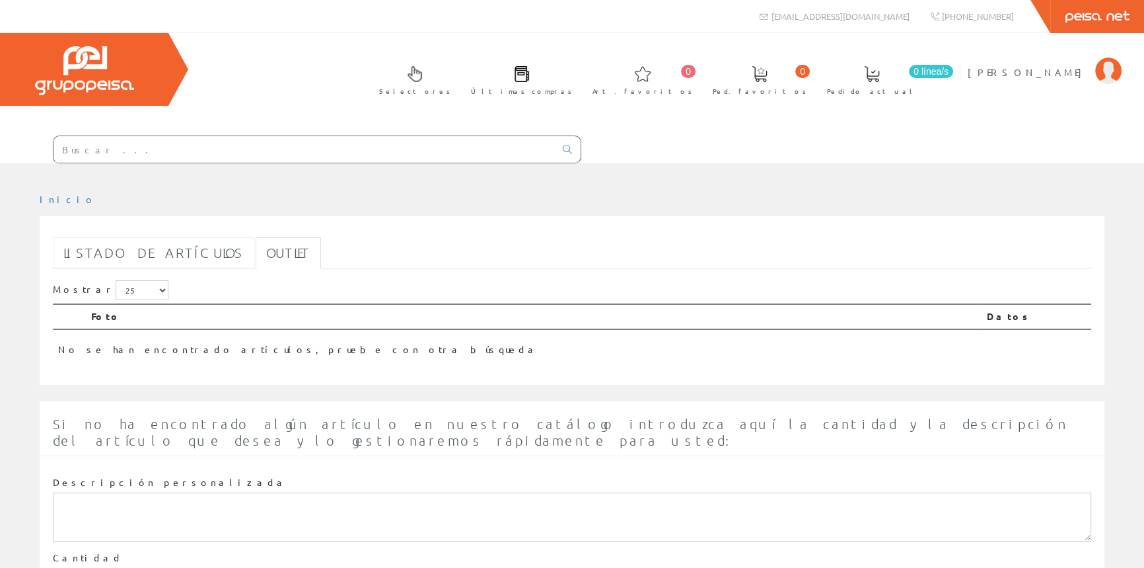
click at [165, 237] on link "Listado de artículos" at bounding box center [154, 252] width 202 height 31
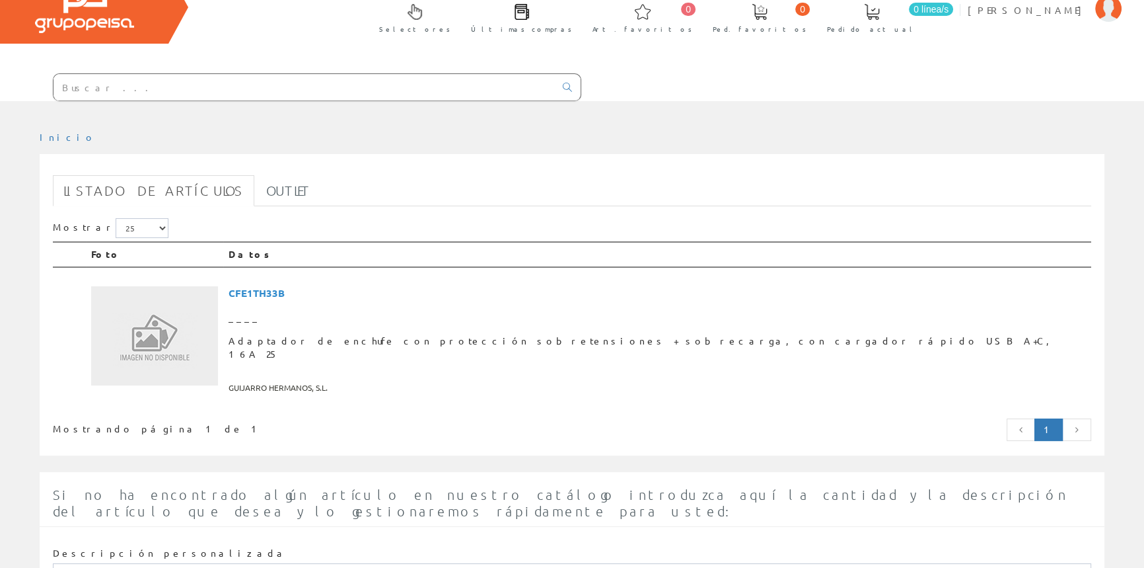
scroll to position [224, 0]
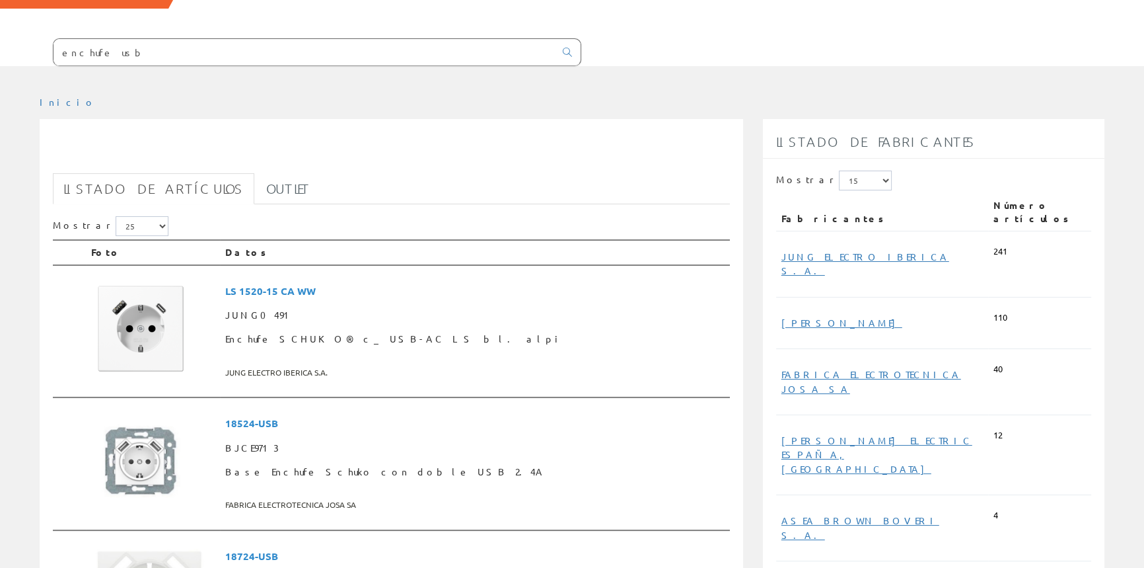
scroll to position [120, 0]
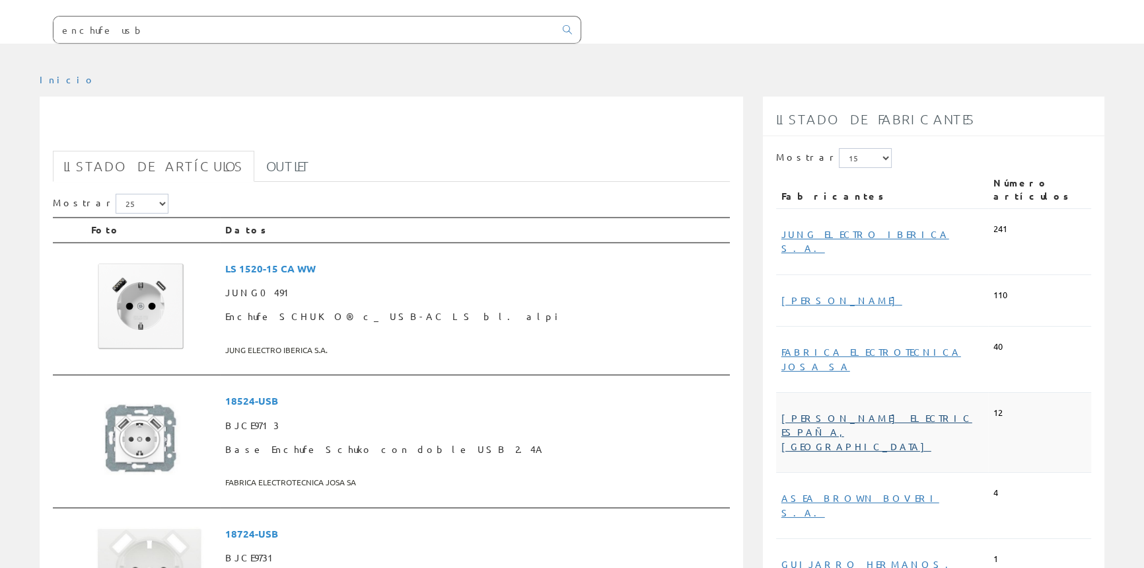
click at [841, 412] on link "[PERSON_NAME] ELECTRIC ESPAÑA, [GEOGRAPHIC_DATA]" at bounding box center [877, 432] width 191 height 40
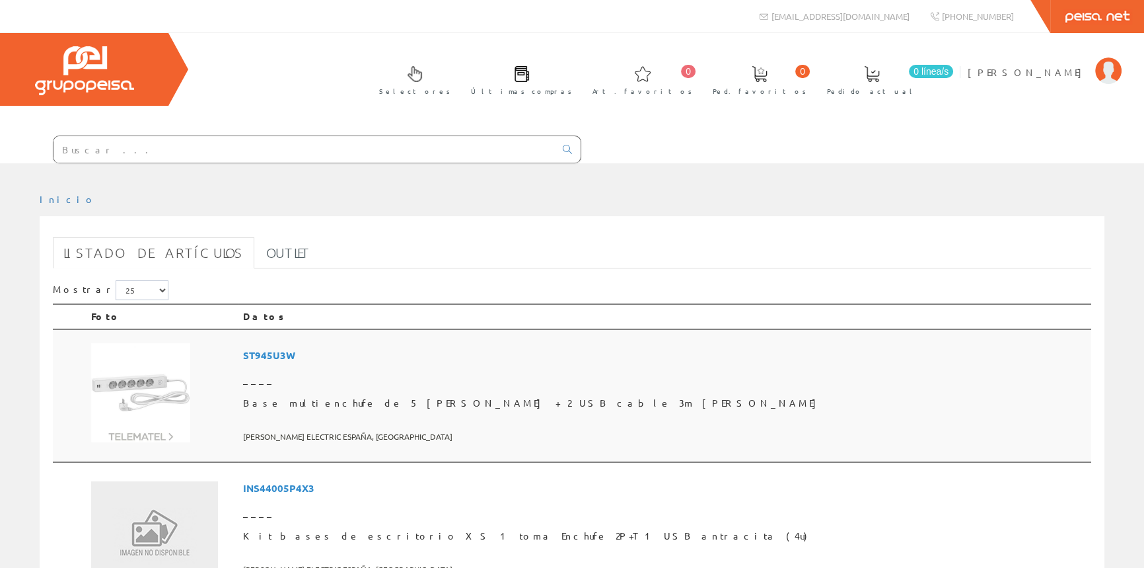
drag, startPoint x: 468, startPoint y: 384, endPoint x: 465, endPoint y: 400, distance: 16.8
click at [465, 400] on span "Base multienchufe de 5 tomas + 2 USB cable 3m blanco" at bounding box center [664, 403] width 843 height 24
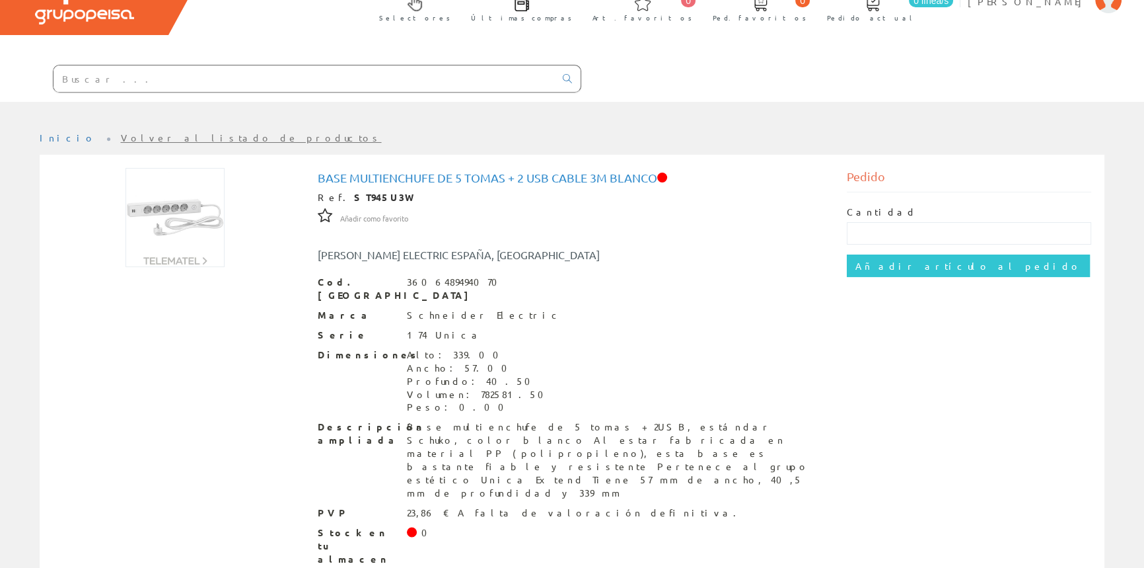
scroll to position [79, 0]
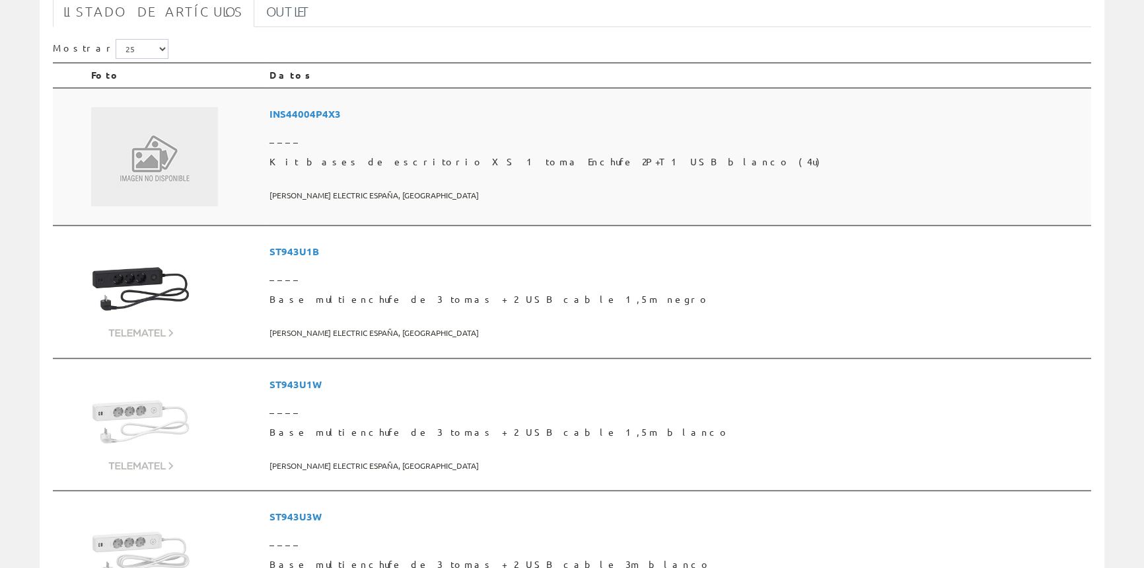
scroll to position [59, 0]
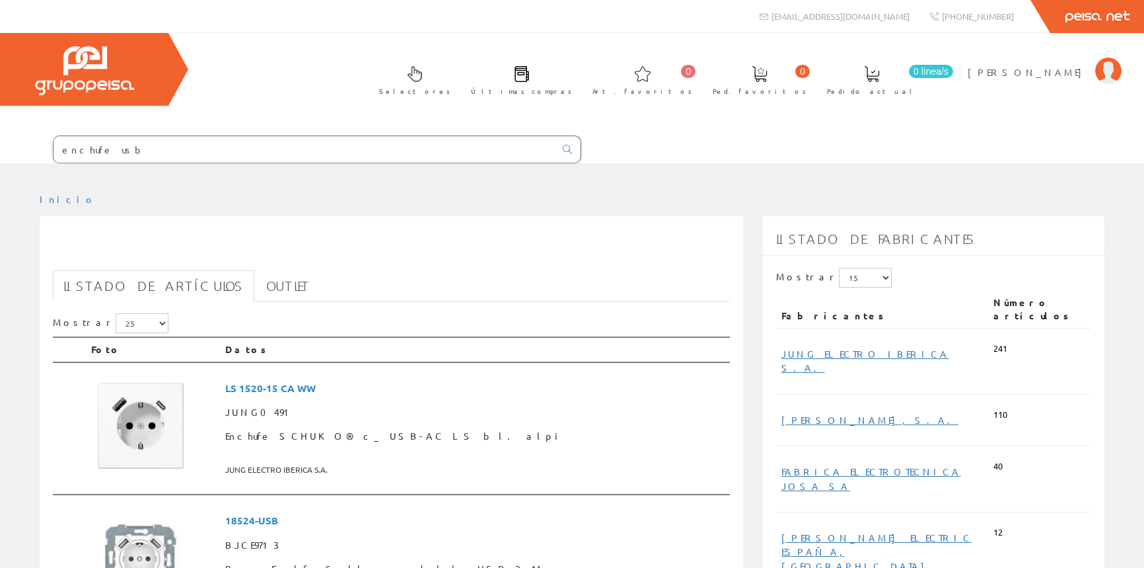
scroll to position [120, 0]
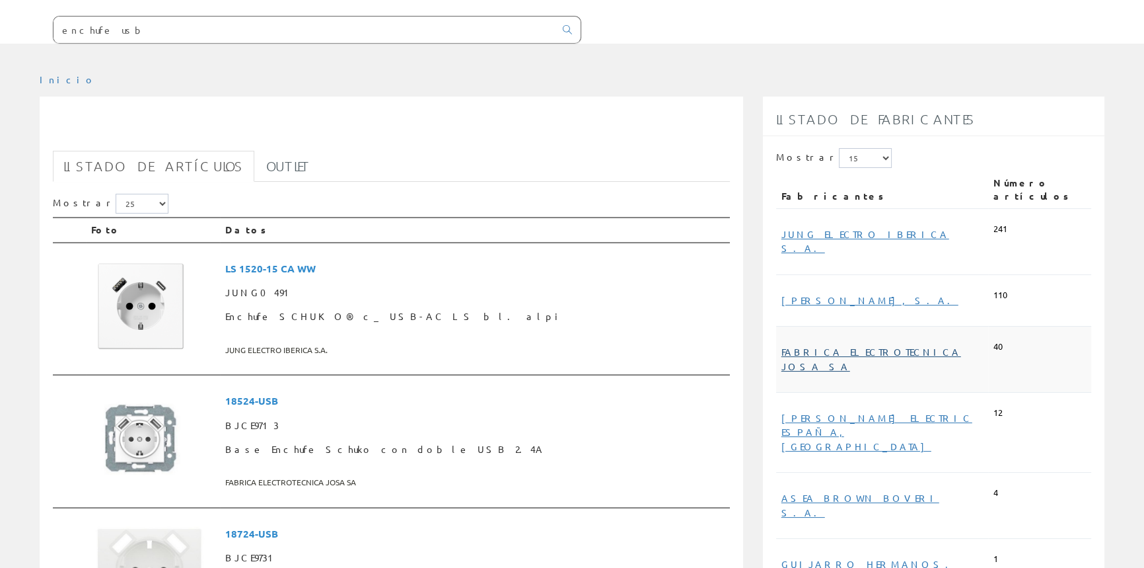
click at [905, 346] on link "FABRICA ELECTROTECNICA JOSA SA" at bounding box center [872, 359] width 180 height 26
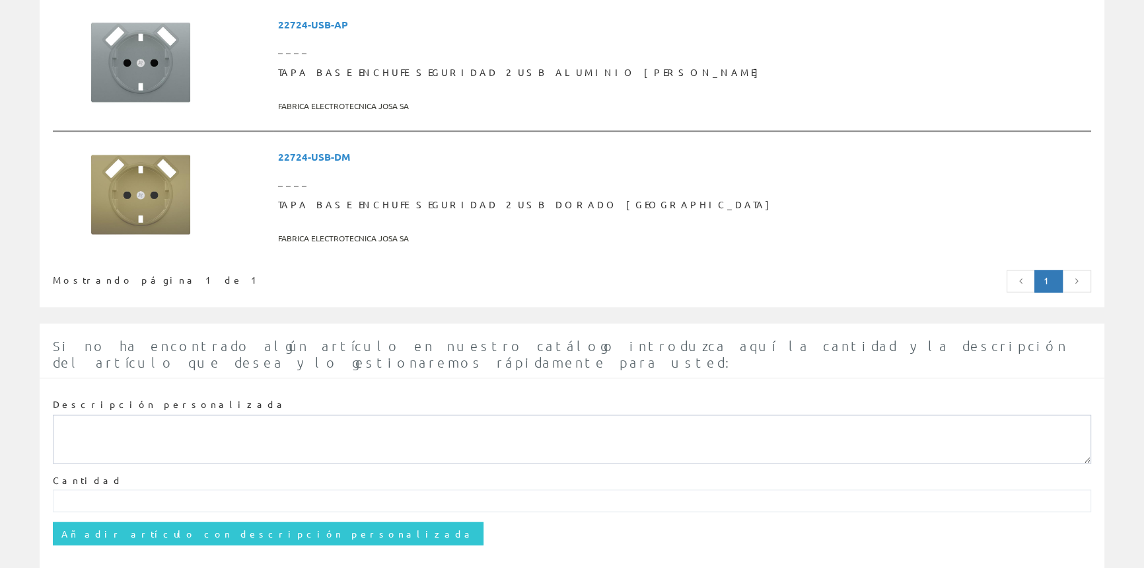
scroll to position [2734, 0]
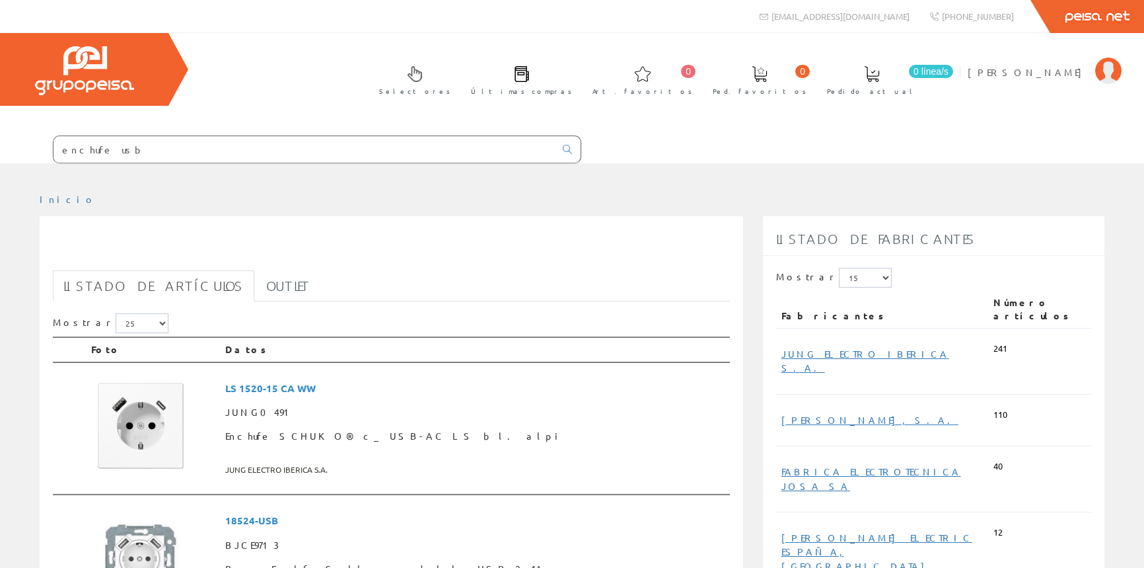
scroll to position [120, 0]
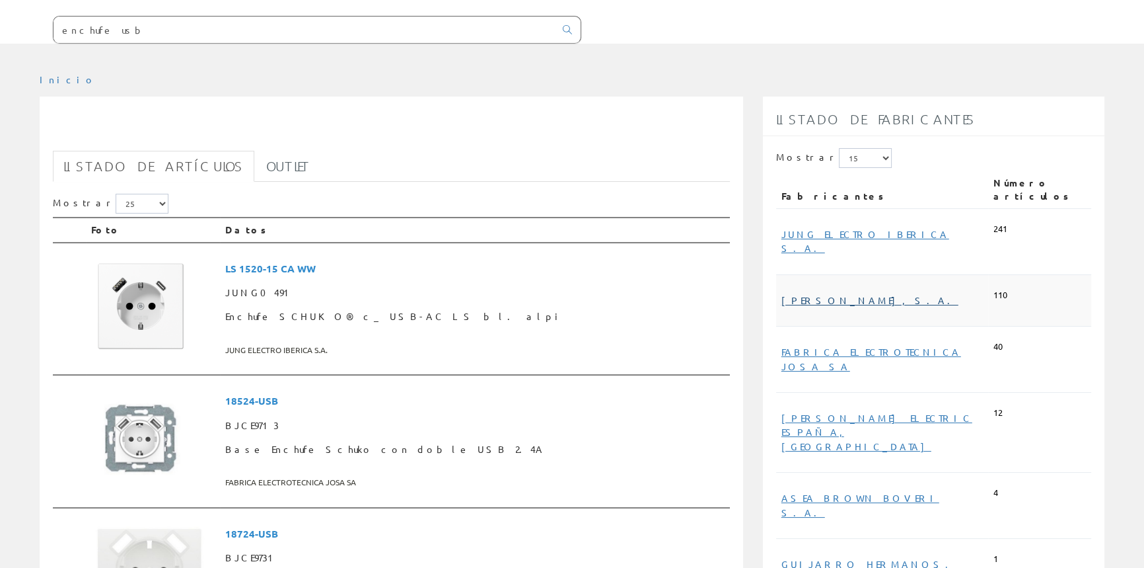
click at [819, 294] on link "[PERSON_NAME], S.A." at bounding box center [870, 300] width 177 height 12
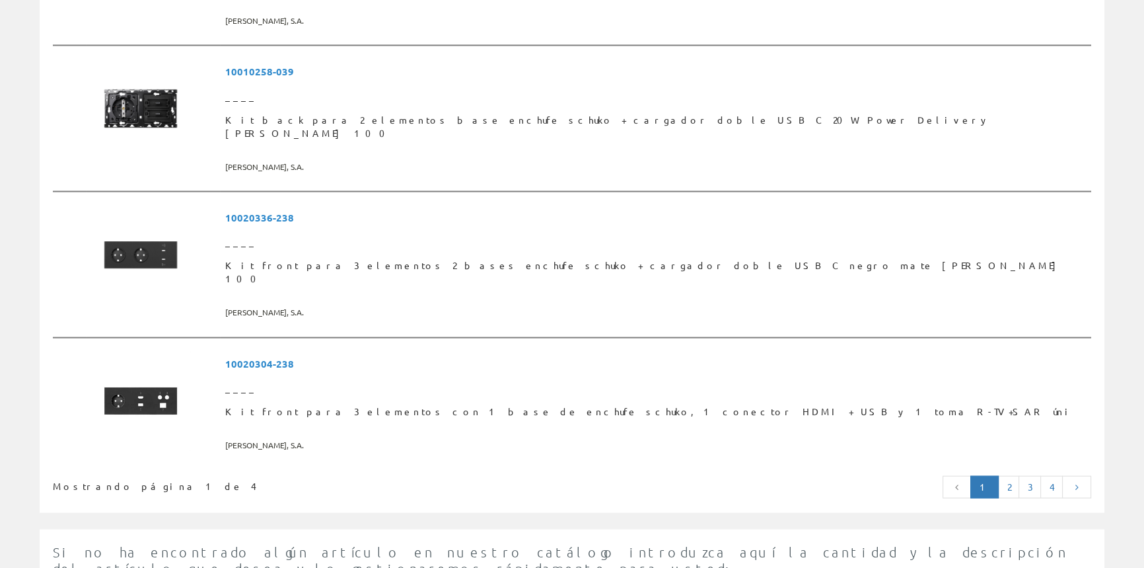
scroll to position [3396, 0]
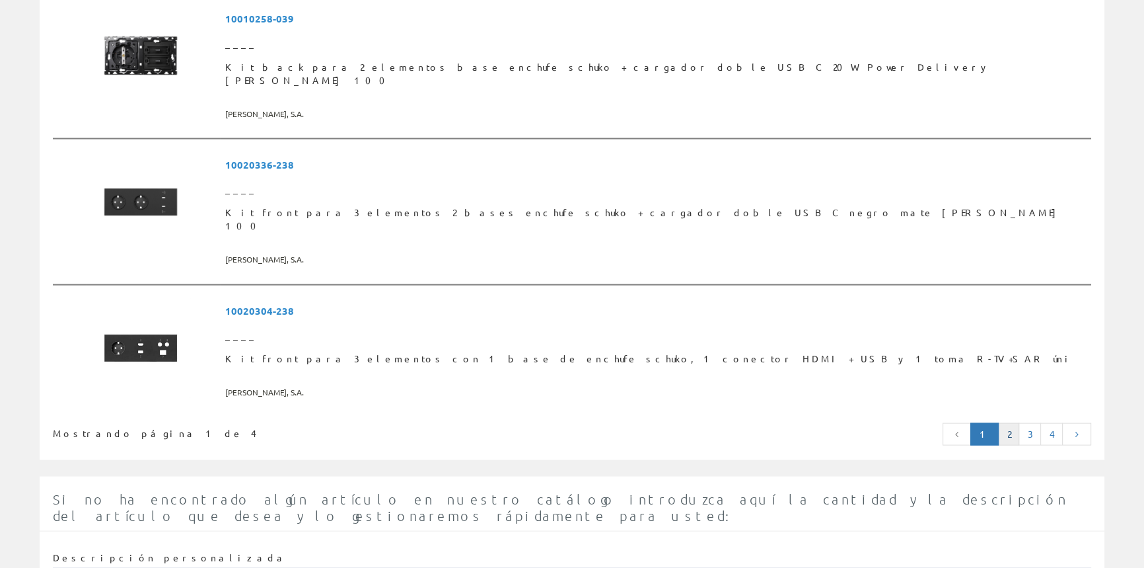
click at [1009, 423] on link "2" at bounding box center [1008, 434] width 21 height 22
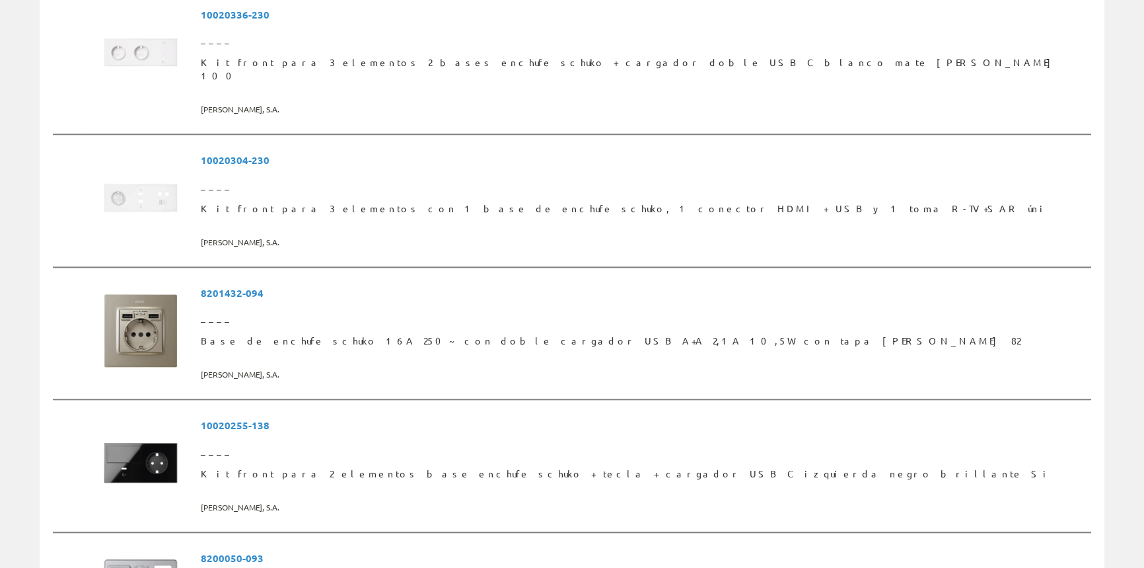
scroll to position [1561, 0]
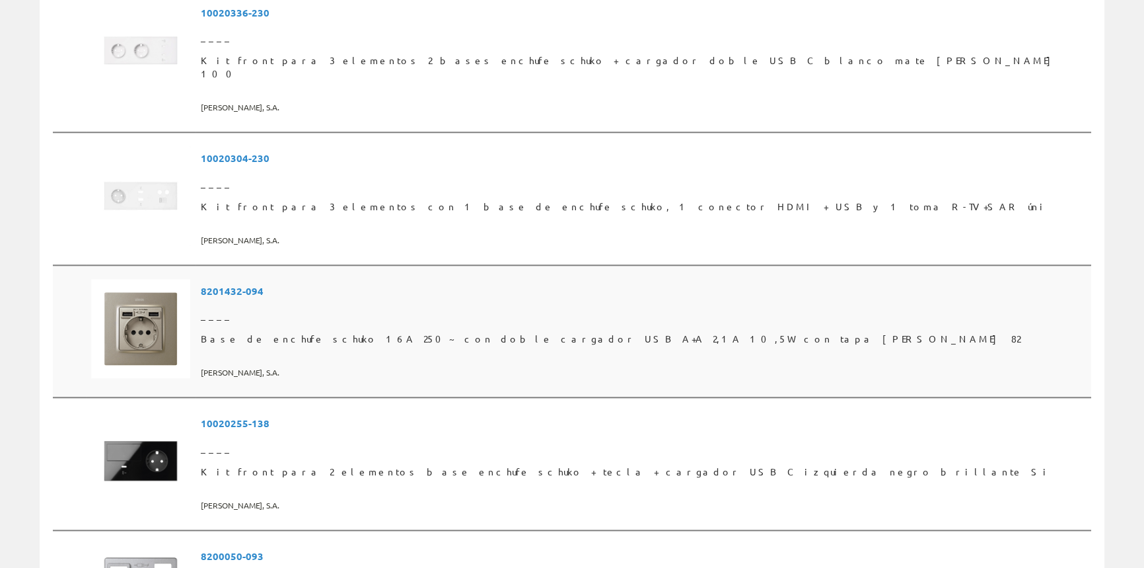
click at [489, 327] on span "Base de enchufe schuko 16A 250~ con doble cargador USB A+A 2,1A 10,5W con tapa …" at bounding box center [643, 339] width 885 height 24
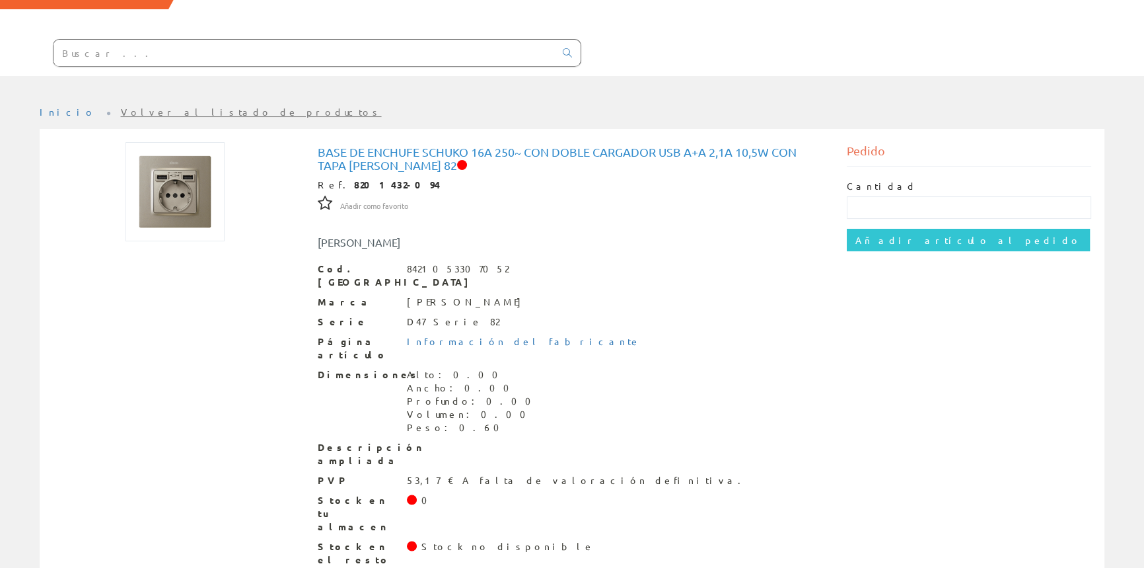
scroll to position [98, 0]
